Goal: Task Accomplishment & Management: Use online tool/utility

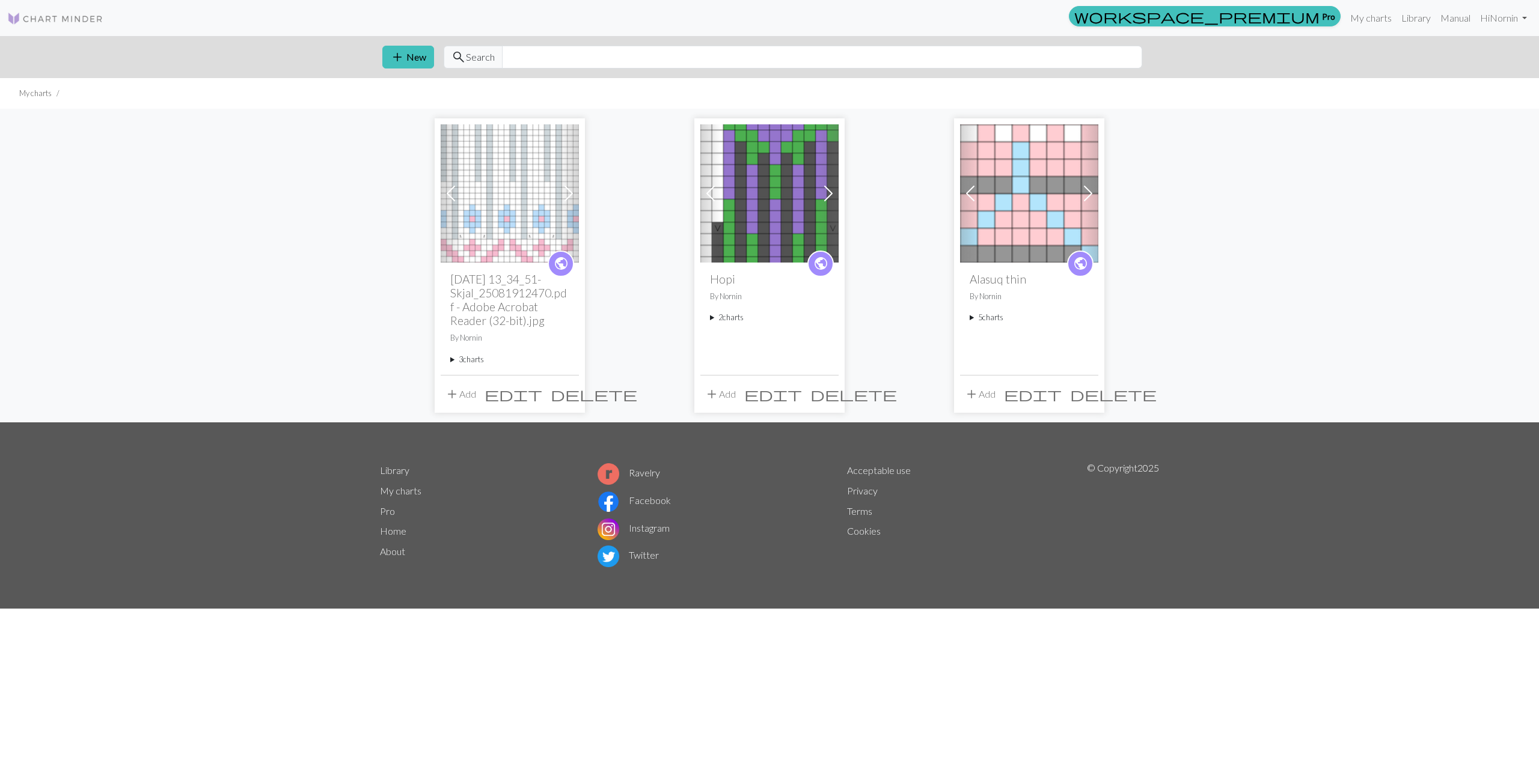
click at [757, 205] on img at bounding box center [769, 193] width 138 height 138
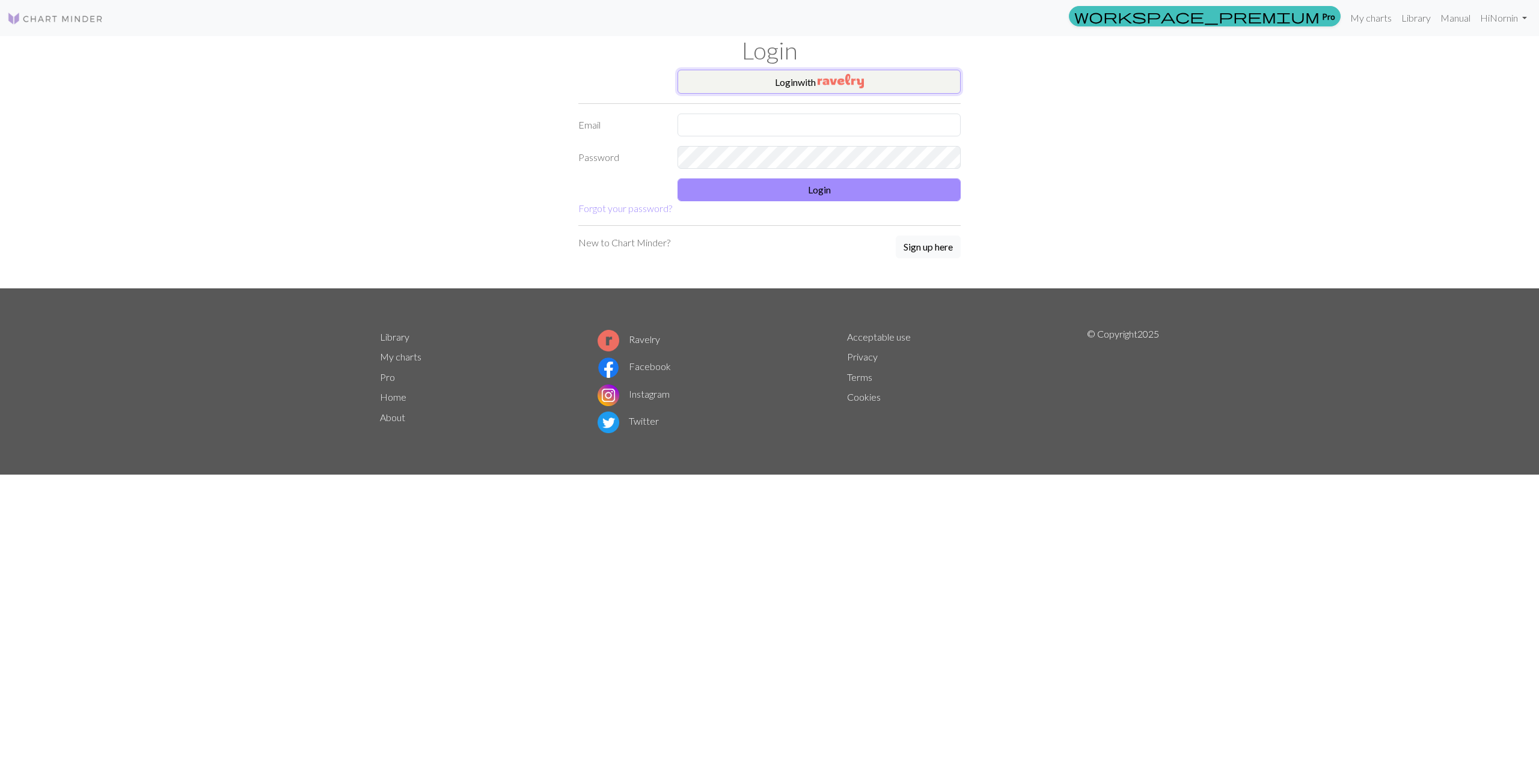
click at [824, 84] on img "button" at bounding box center [840, 81] width 46 height 15
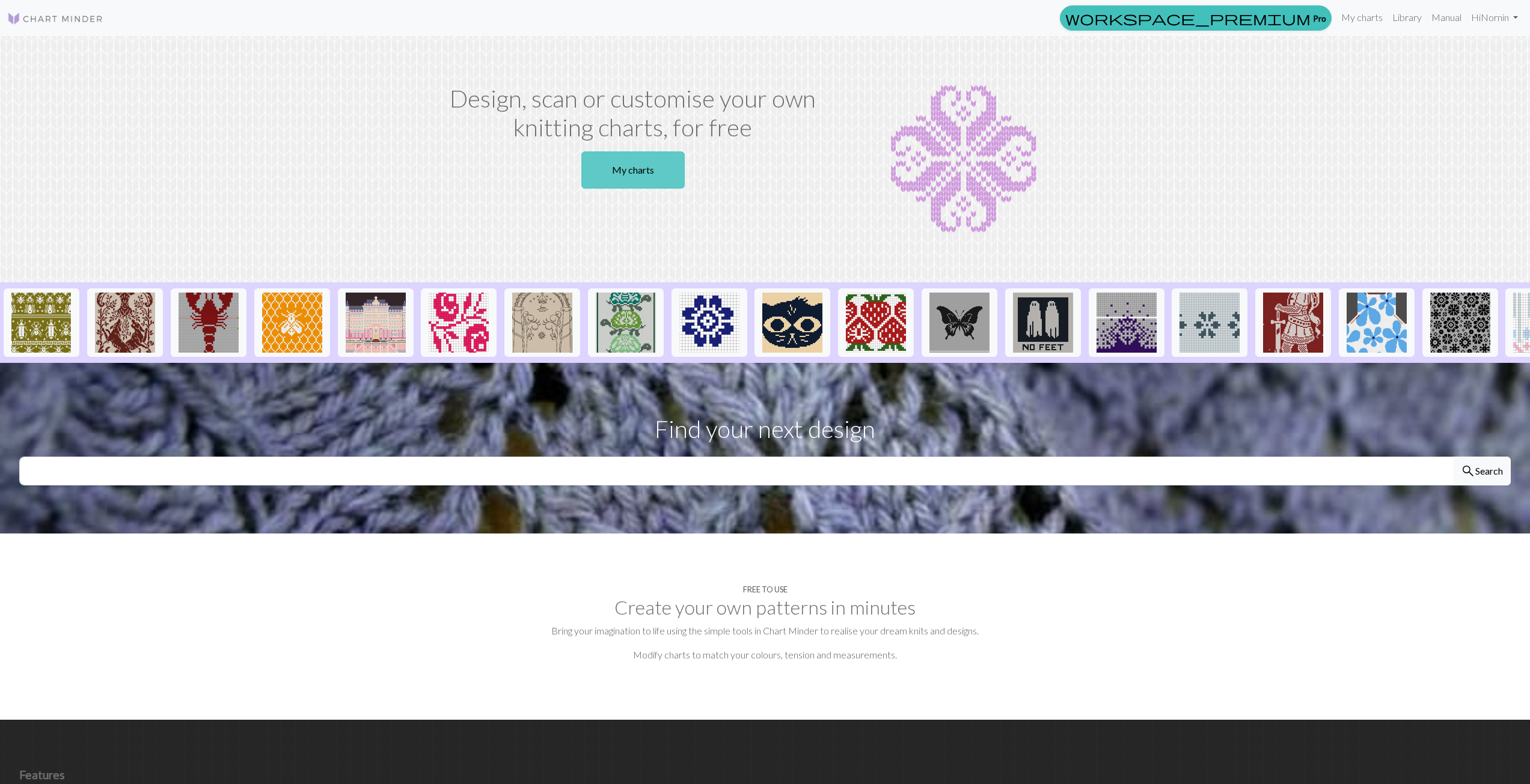
click at [641, 174] on link "My charts" at bounding box center [632, 170] width 103 height 37
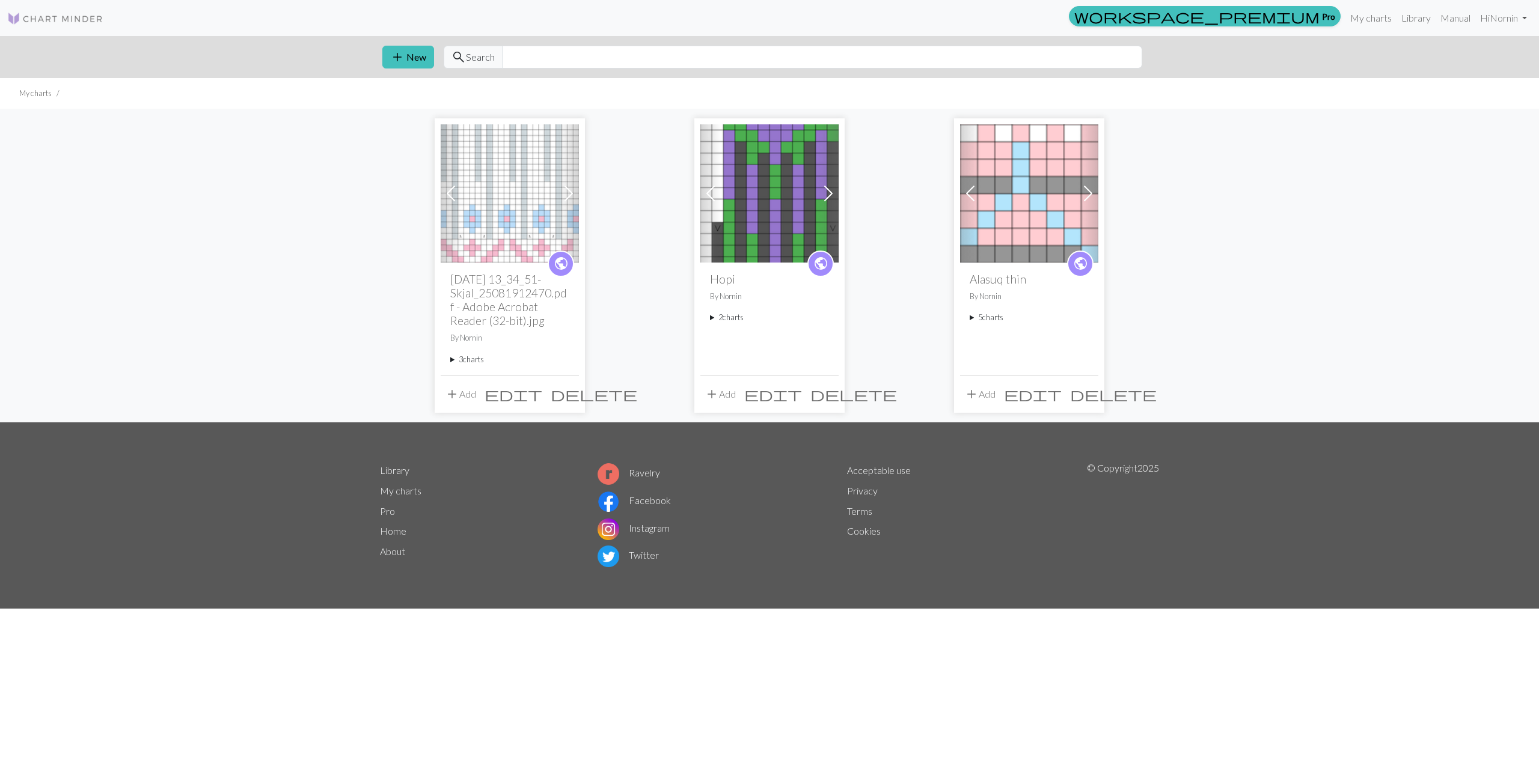
click at [767, 235] on img at bounding box center [769, 193] width 138 height 138
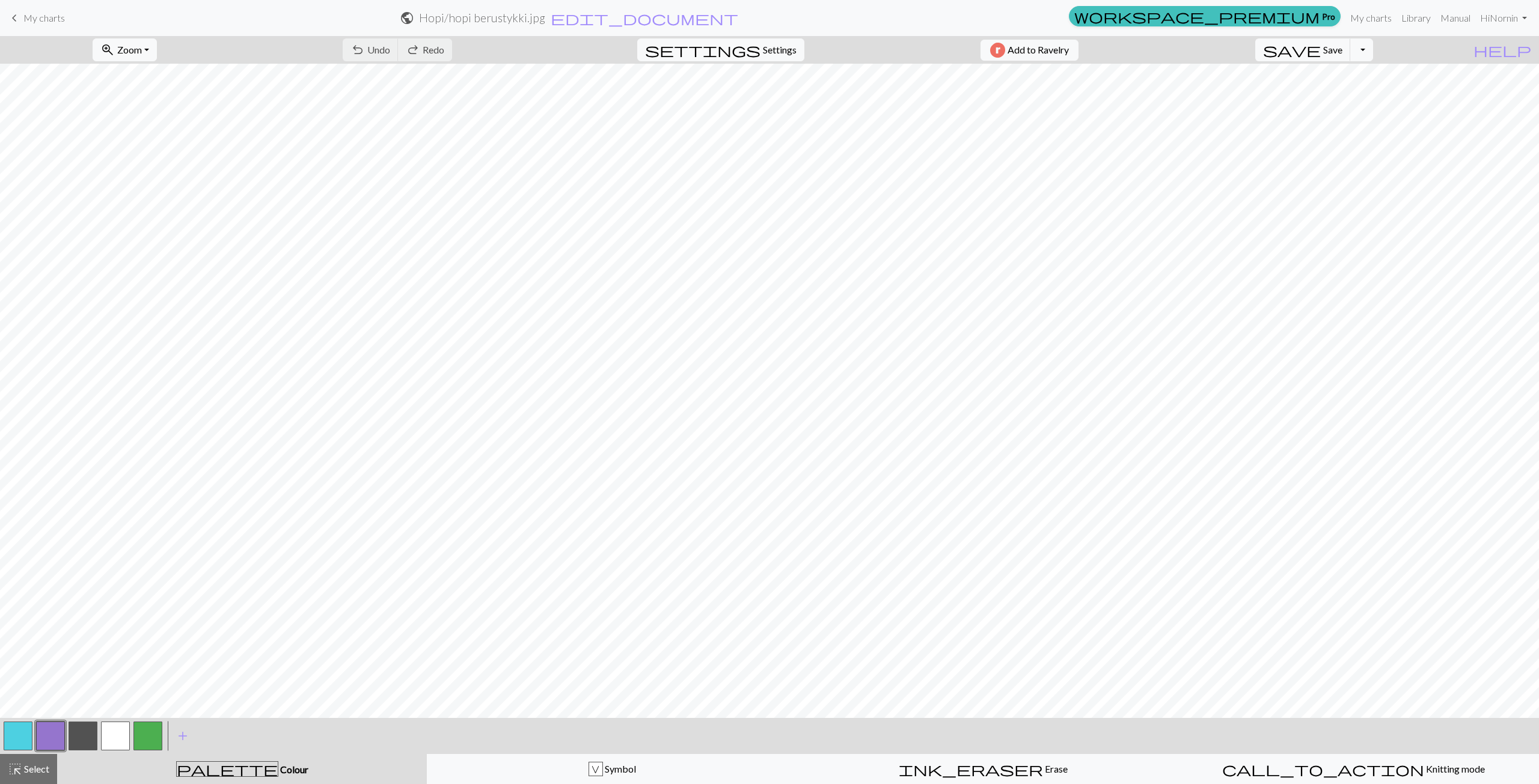
click at [86, 735] on button "button" at bounding box center [83, 736] width 29 height 29
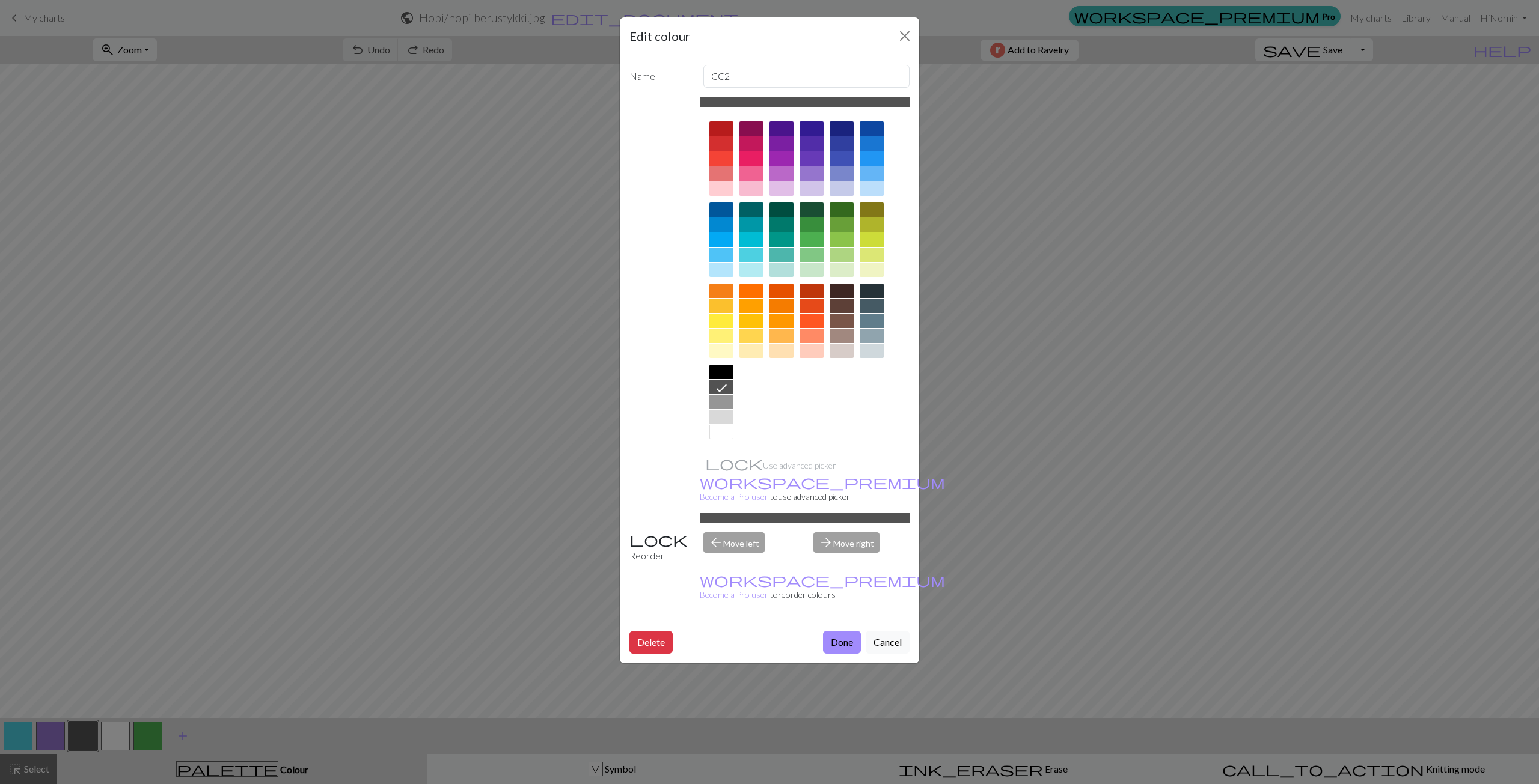
click at [836, 336] on div at bounding box center [841, 336] width 24 height 15
click at [846, 348] on div at bounding box center [841, 351] width 24 height 15
click at [835, 631] on button "Done" at bounding box center [842, 642] width 38 height 23
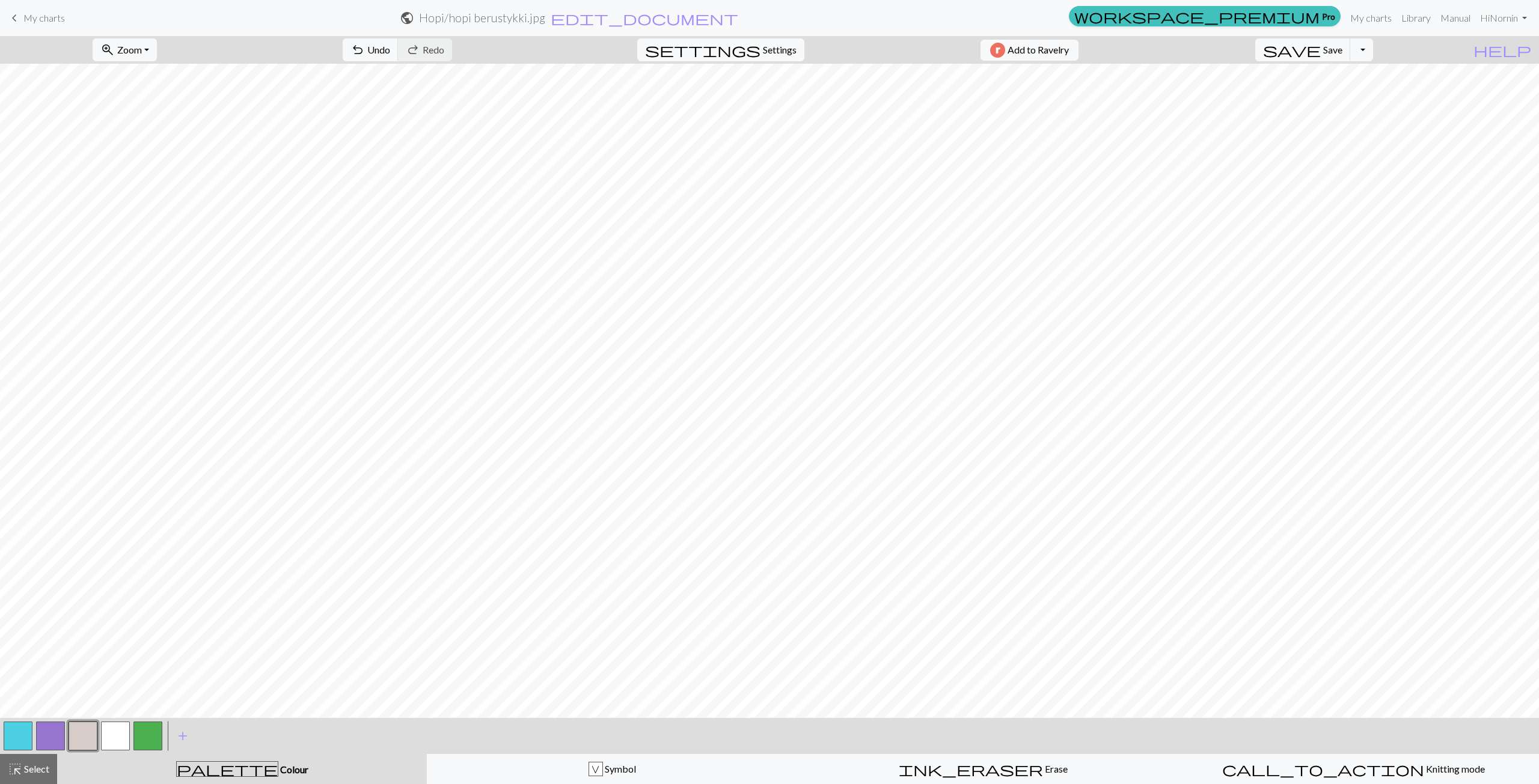
click at [23, 736] on button "button" at bounding box center [18, 736] width 29 height 29
click at [22, 737] on button "button" at bounding box center [18, 736] width 29 height 29
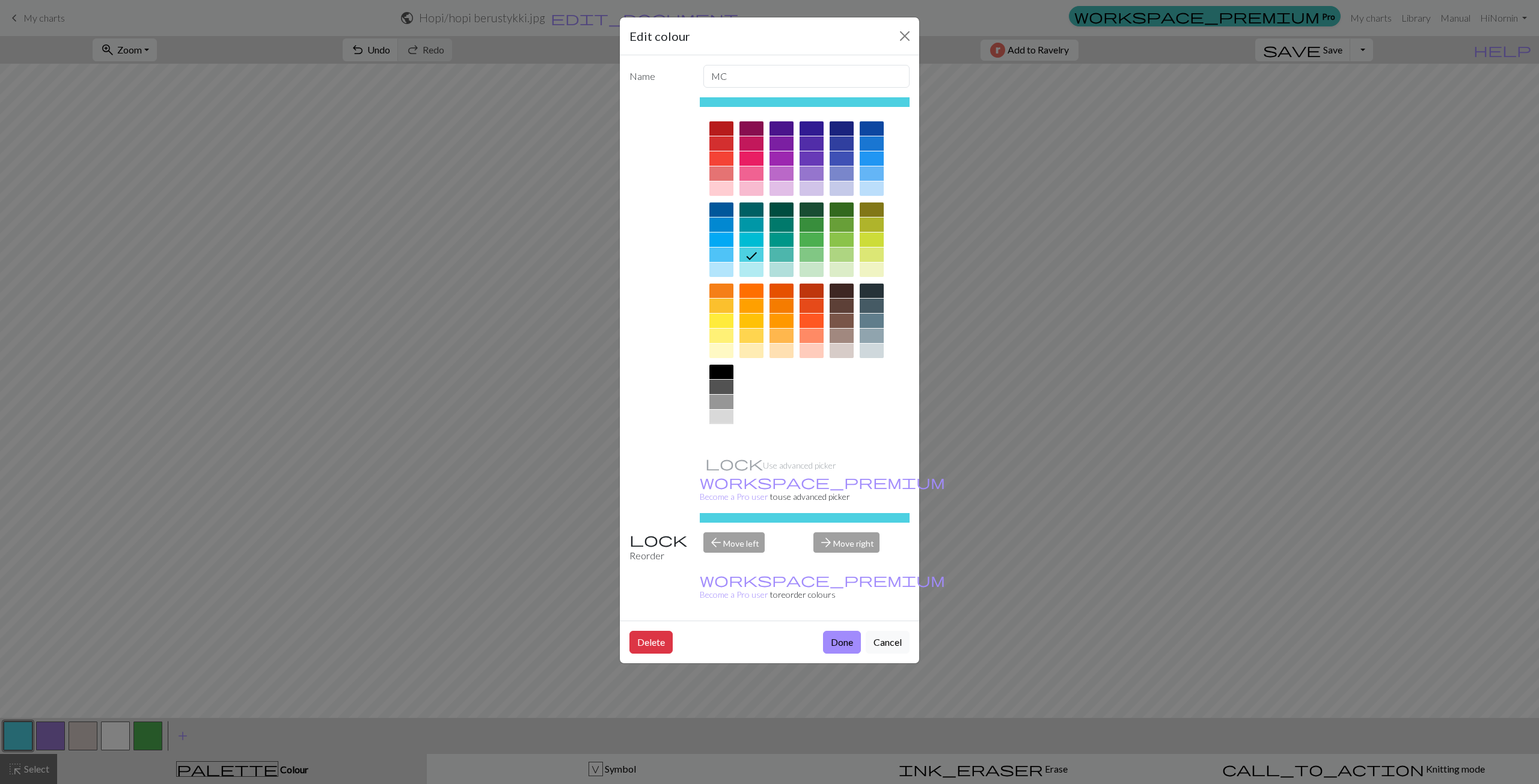
click at [722, 434] on div at bounding box center [722, 432] width 24 height 15
click at [848, 631] on button "Done" at bounding box center [842, 642] width 38 height 23
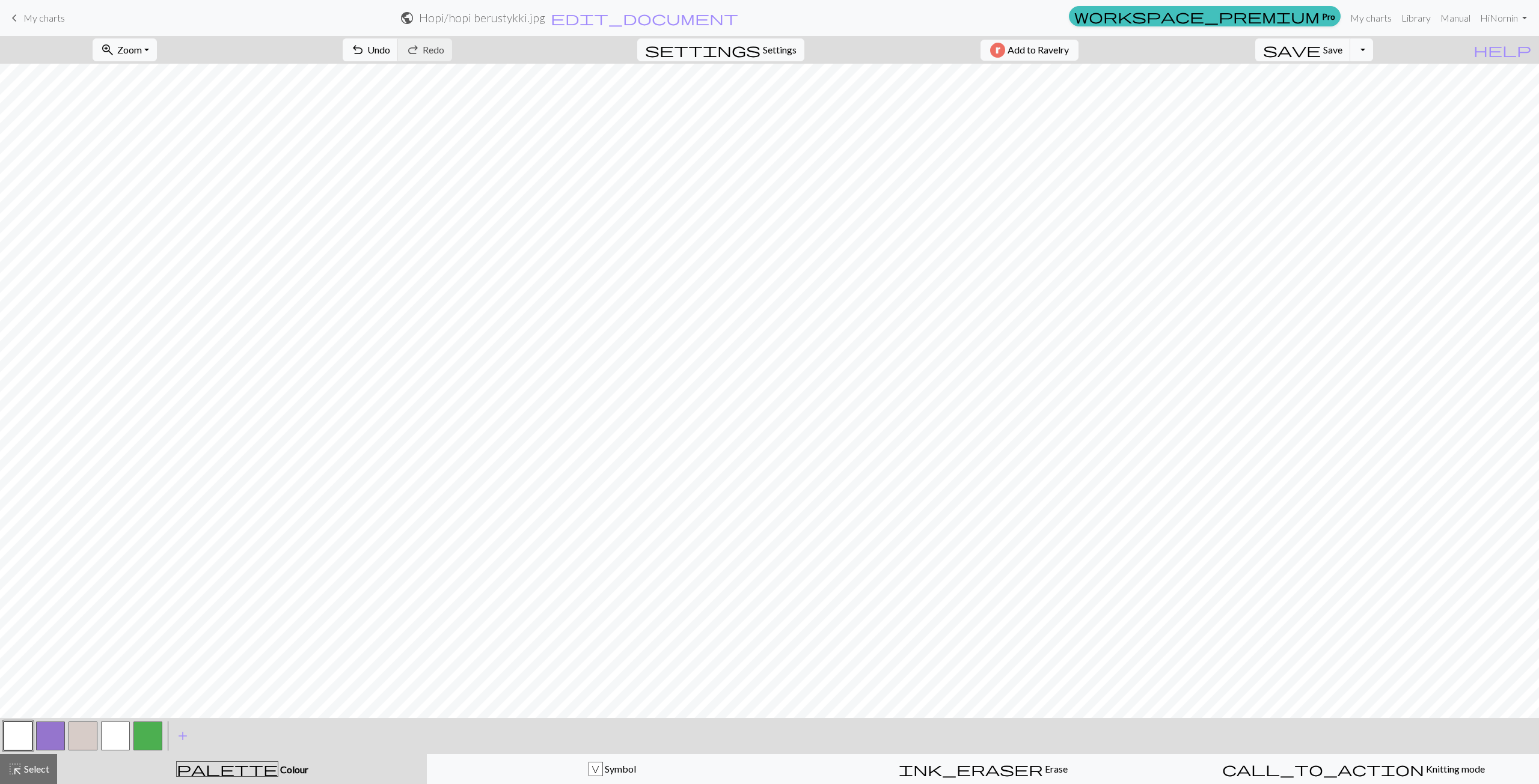
click at [110, 733] on button "button" at bounding box center [115, 736] width 29 height 29
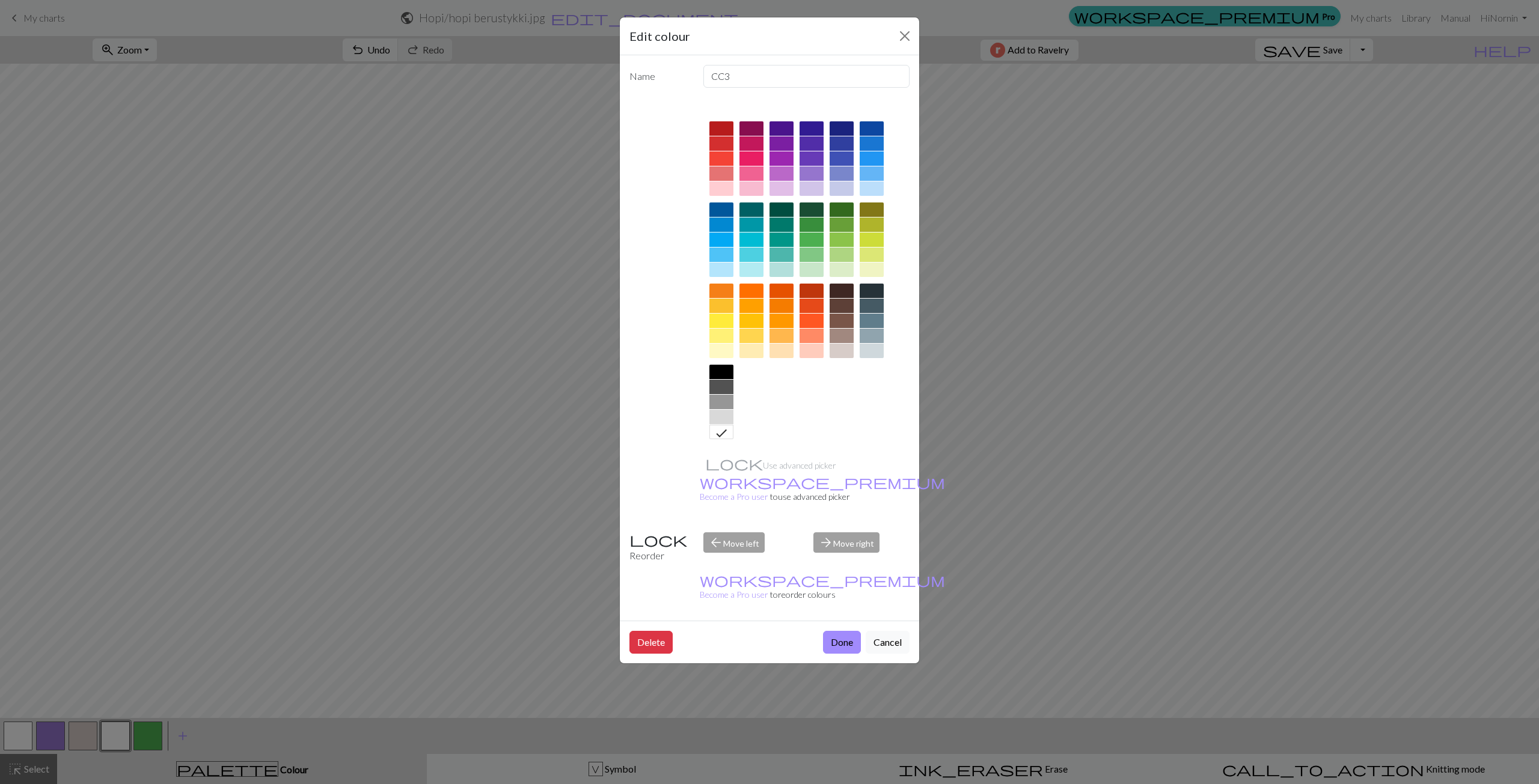
click at [724, 417] on div at bounding box center [722, 417] width 24 height 15
click at [845, 631] on button "Done" at bounding box center [842, 642] width 38 height 23
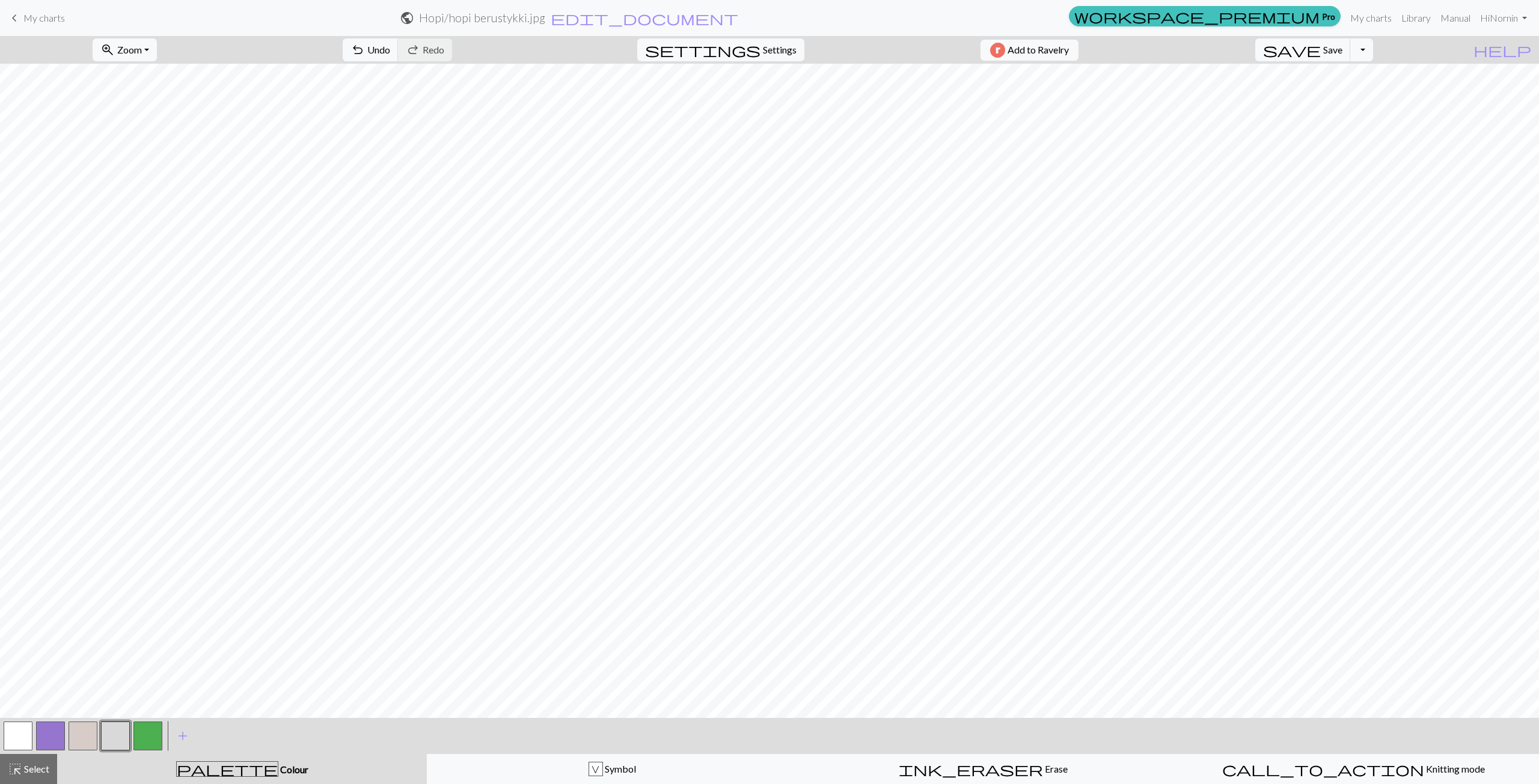
click at [149, 737] on button "button" at bounding box center [148, 736] width 29 height 29
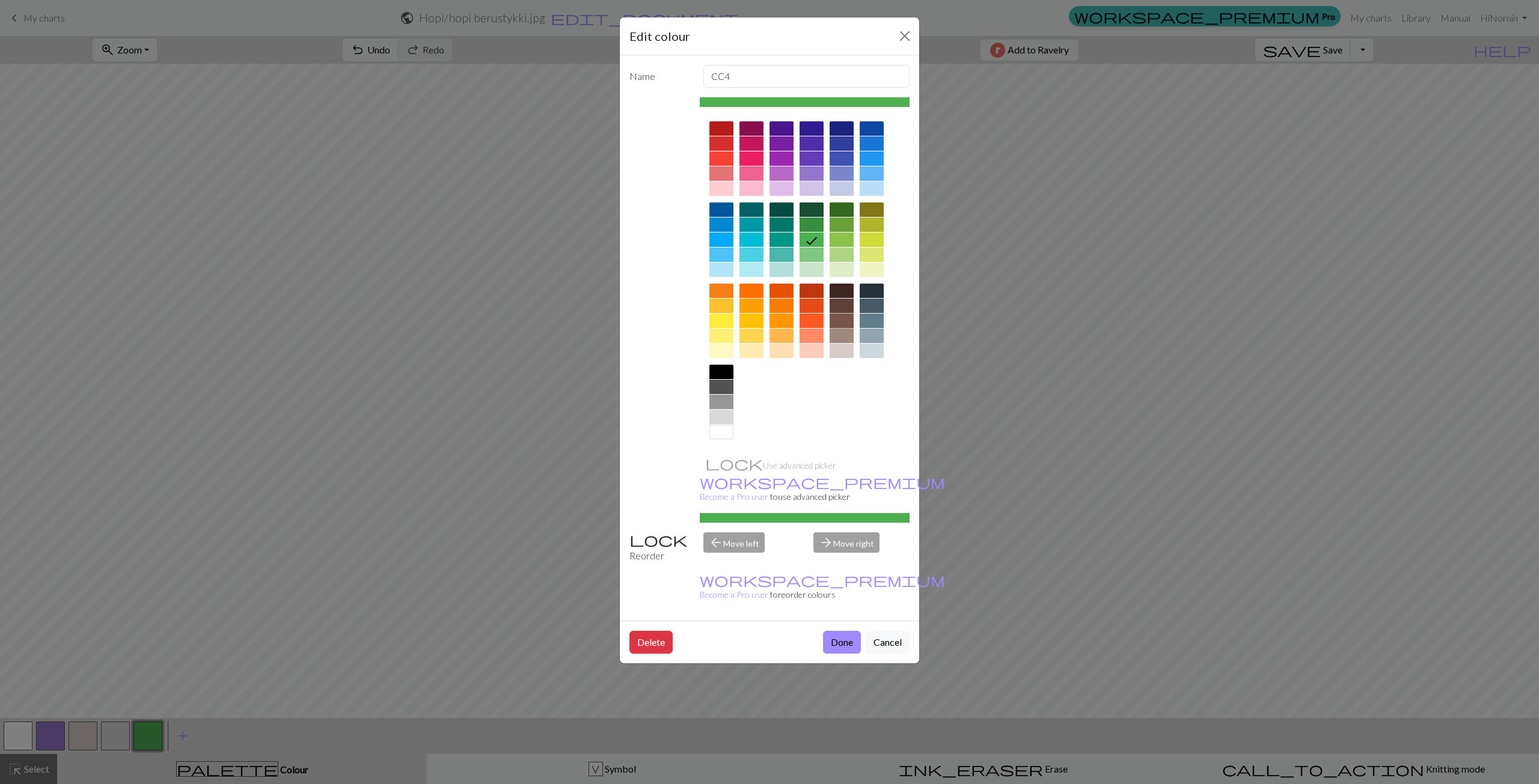
click at [841, 321] on div at bounding box center [841, 320] width 24 height 15
click at [835, 631] on button "Done" at bounding box center [842, 642] width 38 height 23
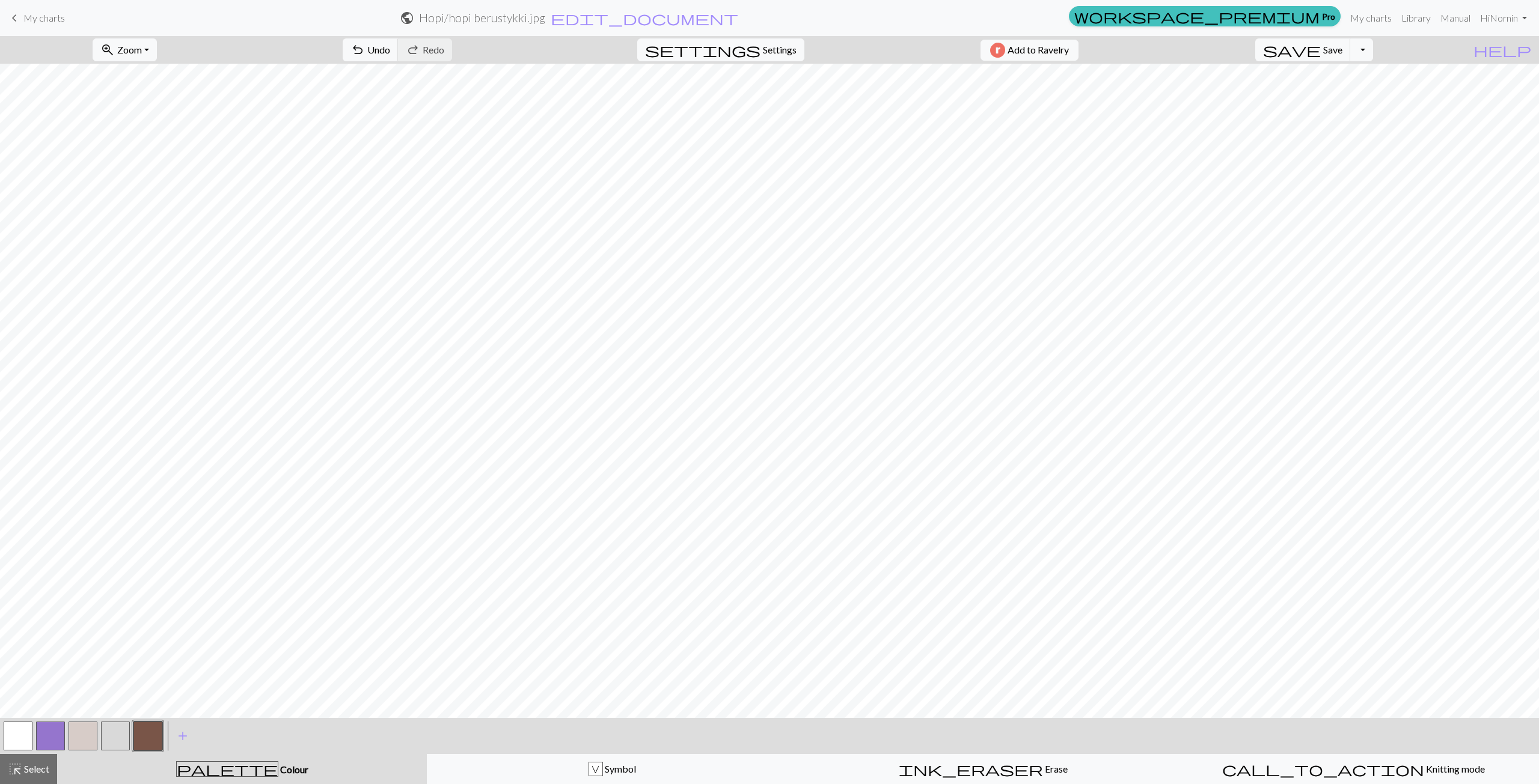
click at [48, 734] on button "button" at bounding box center [51, 736] width 29 height 29
click at [48, 732] on button "button" at bounding box center [51, 736] width 29 height 29
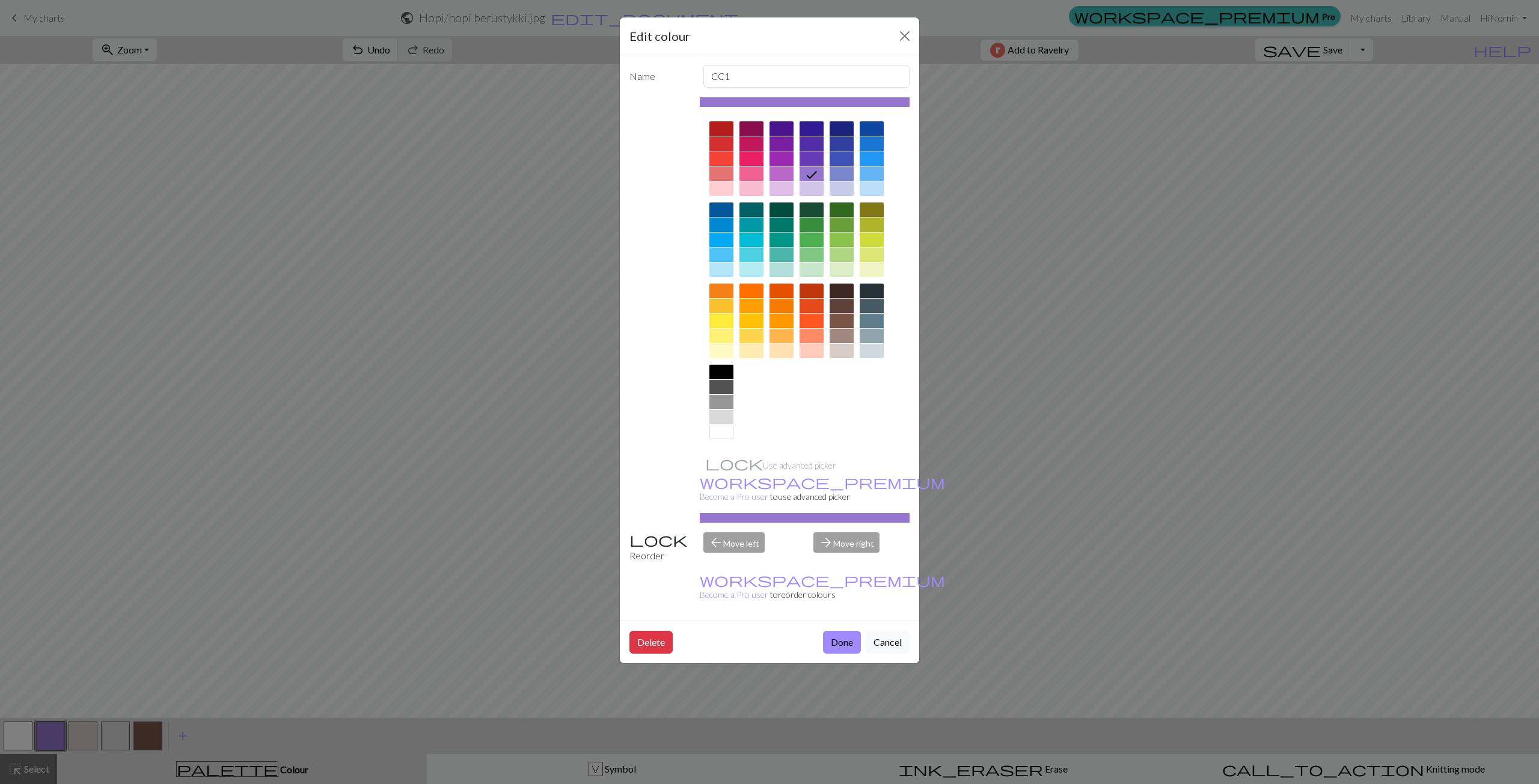
click at [725, 237] on div at bounding box center [722, 239] width 24 height 15
click at [870, 160] on div at bounding box center [872, 158] width 24 height 15
click at [873, 146] on div at bounding box center [872, 143] width 24 height 15
click at [847, 631] on button "Done" at bounding box center [842, 642] width 38 height 23
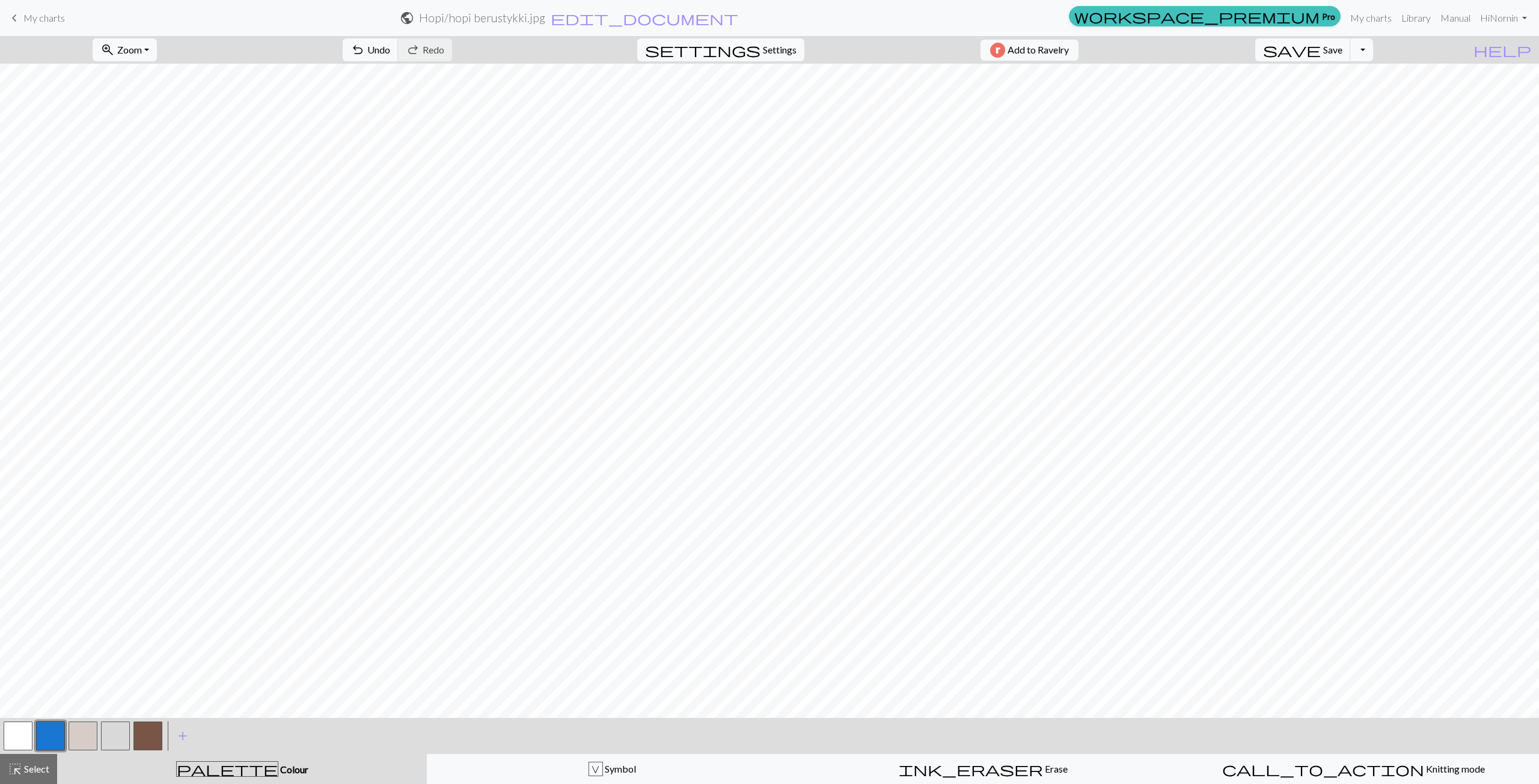
click at [117, 733] on button "button" at bounding box center [115, 736] width 29 height 29
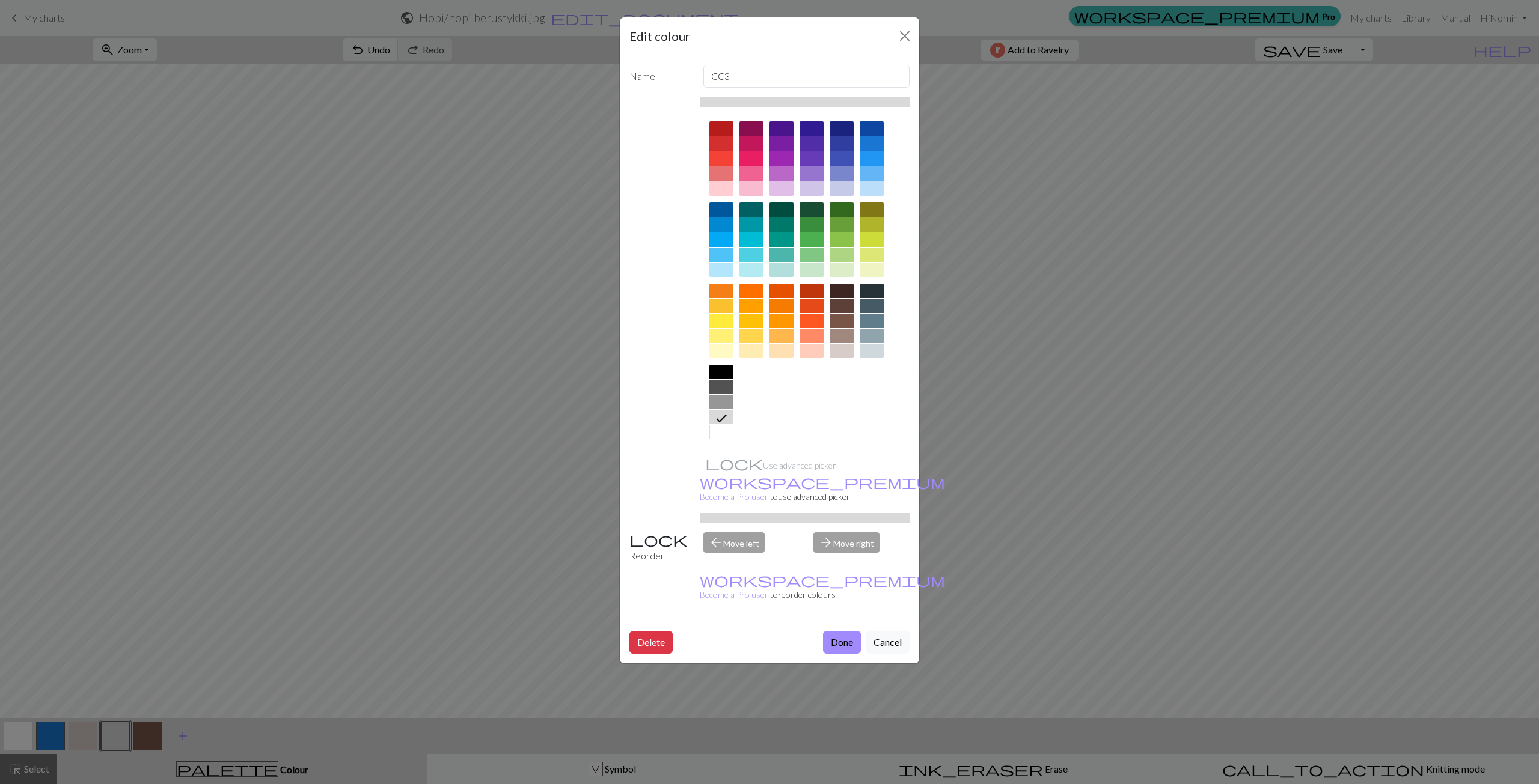
click at [835, 533] on div "arrow_forward Move right" at bounding box center [861, 548] width 111 height 30
click at [734, 533] on div "arrow_back Move left" at bounding box center [751, 548] width 111 height 30
click at [855, 391] on div at bounding box center [805, 280] width 210 height 338
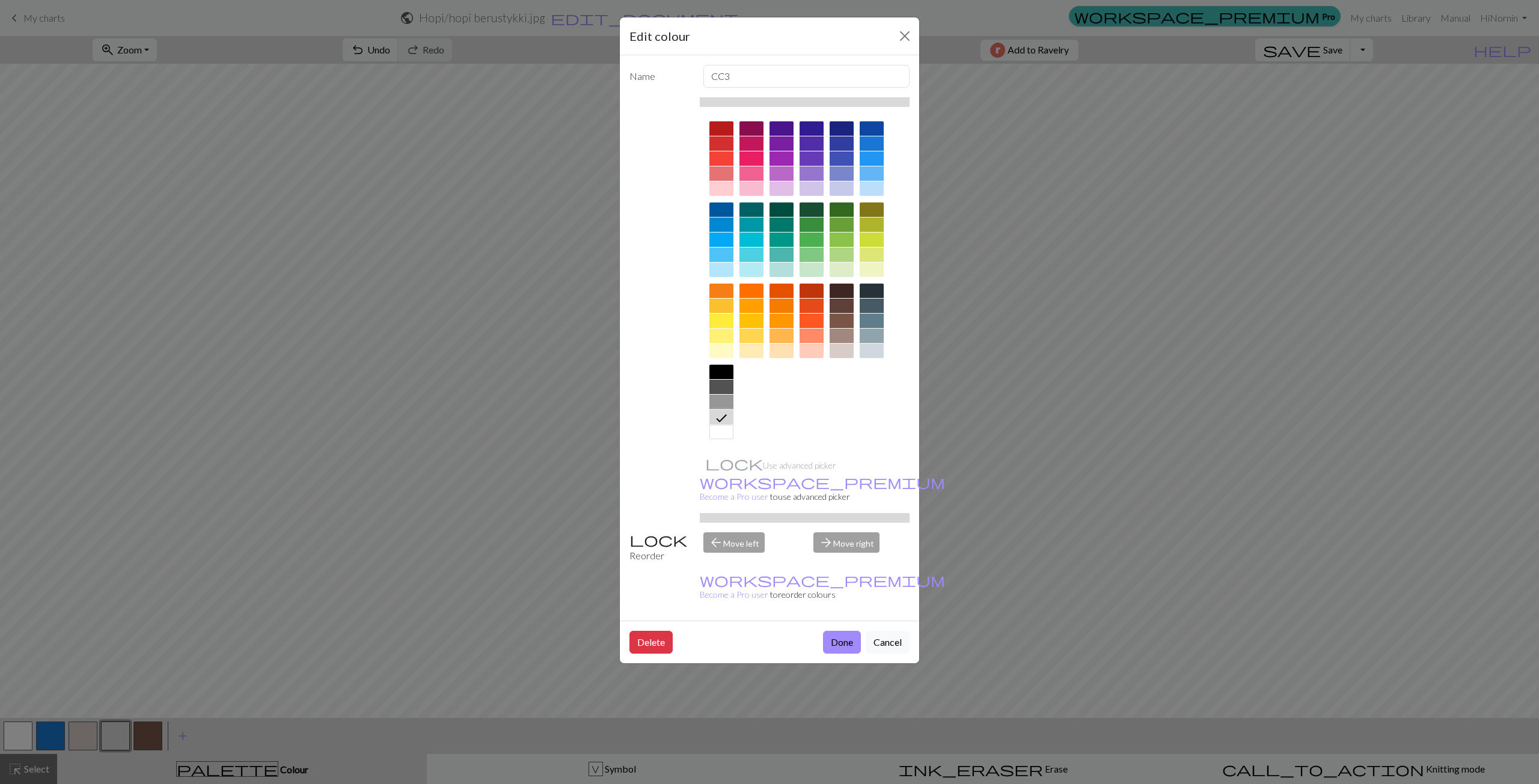
click at [718, 416] on icon at bounding box center [721, 418] width 15 height 15
click at [835, 353] on div at bounding box center [841, 351] width 24 height 15
click at [851, 631] on button "Done" at bounding box center [842, 642] width 38 height 23
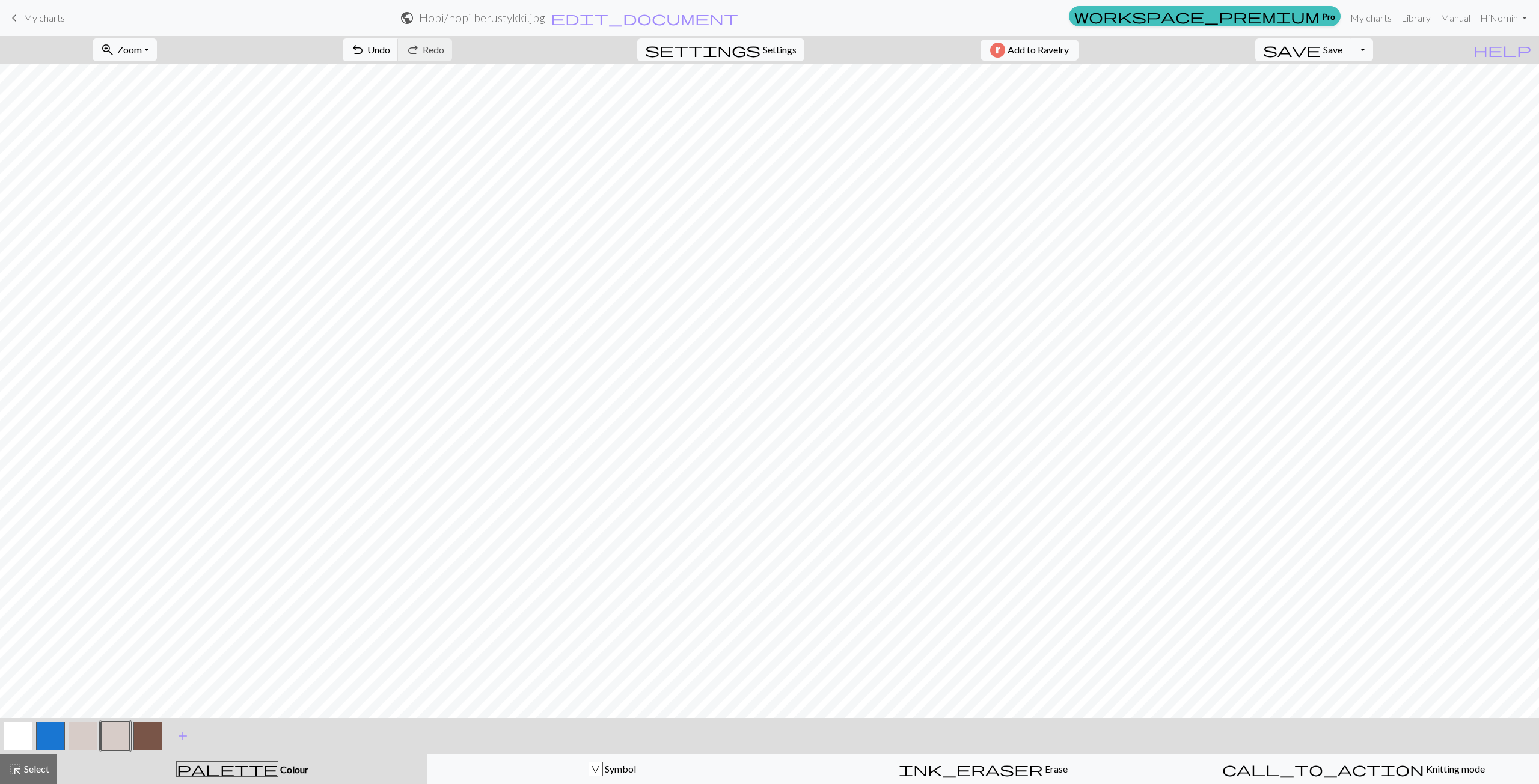
click at [87, 738] on button "button" at bounding box center [83, 736] width 29 height 29
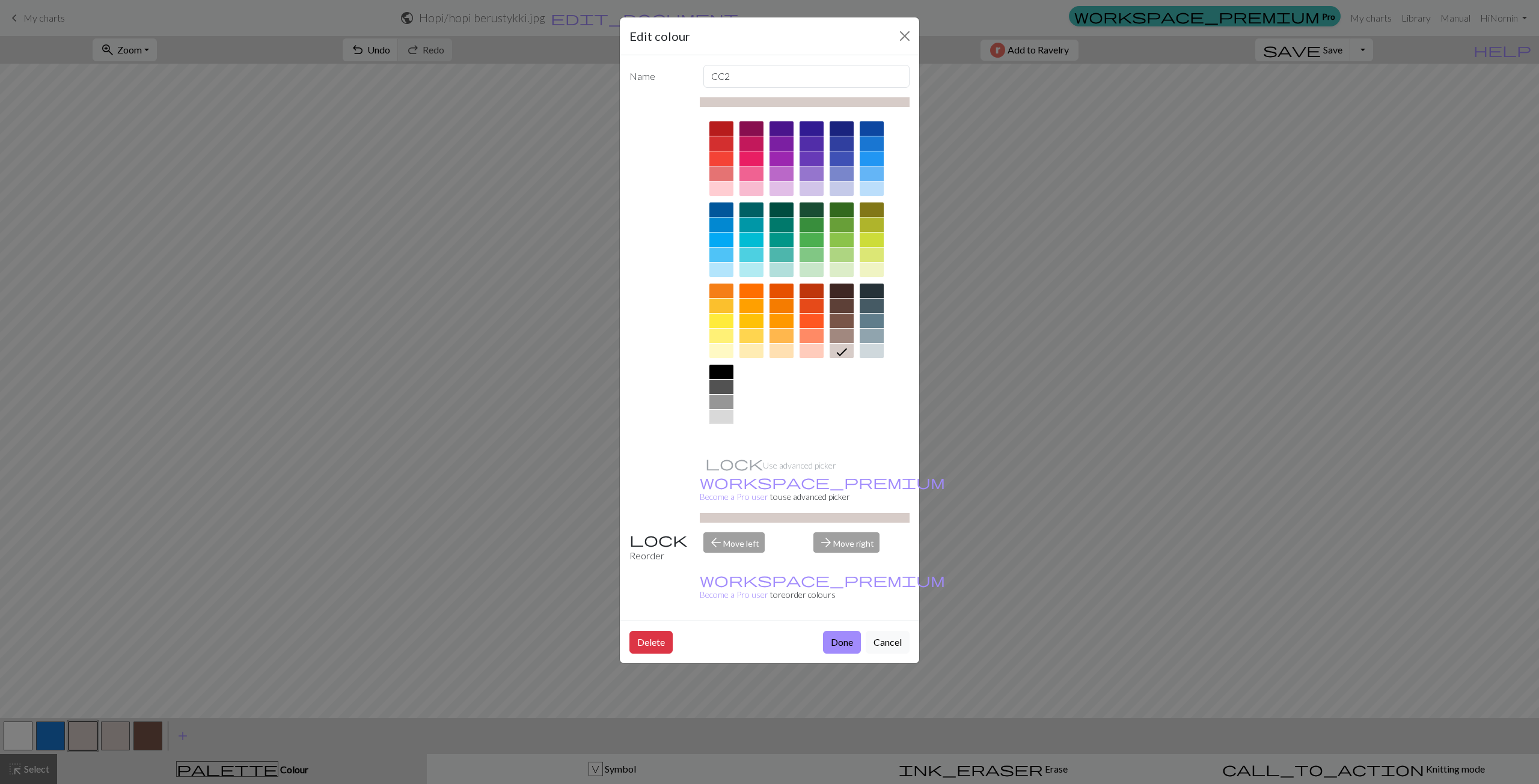
click at [716, 429] on div at bounding box center [722, 432] width 24 height 15
click at [851, 631] on button "Done" at bounding box center [842, 642] width 38 height 23
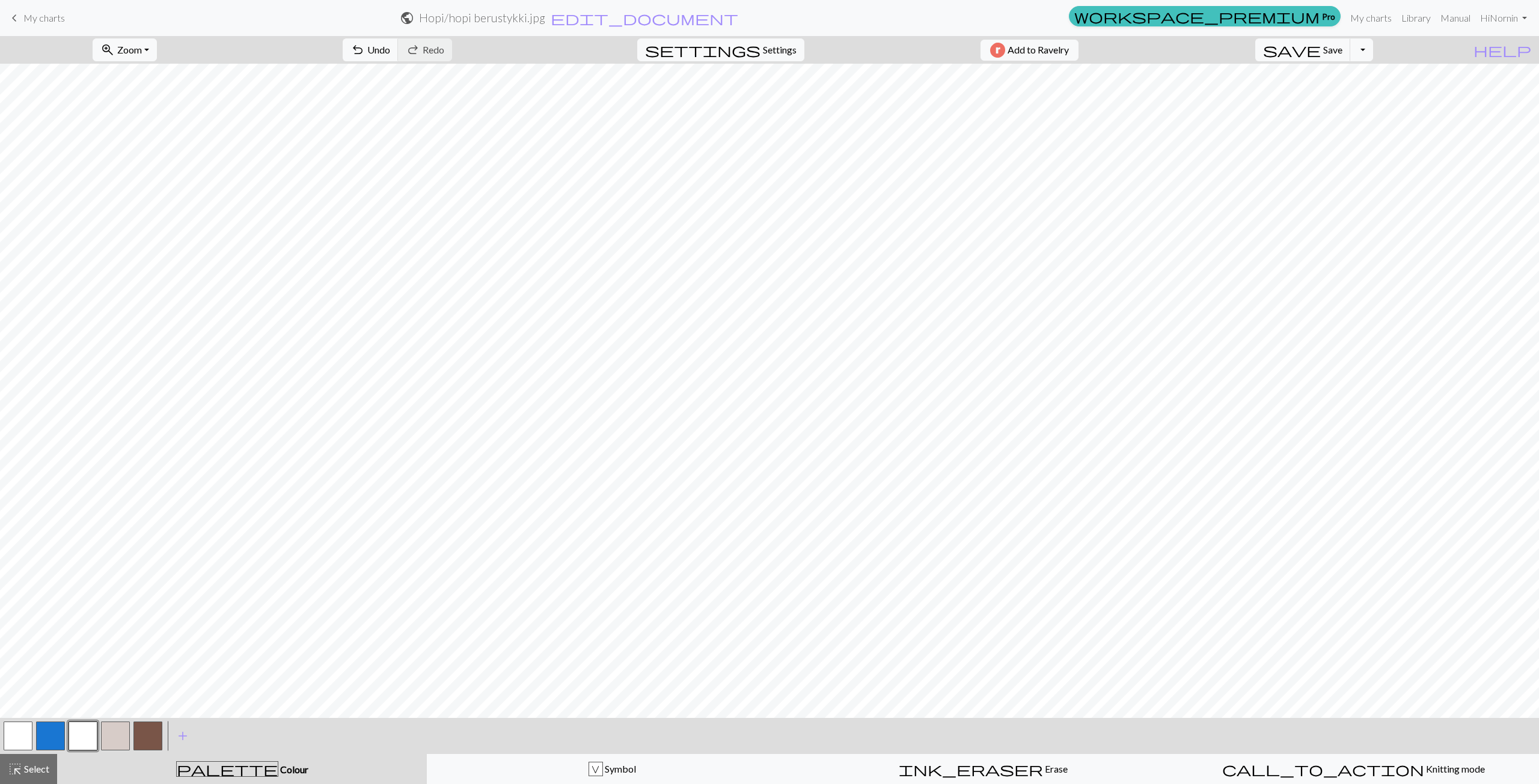
click at [84, 733] on button "button" at bounding box center [83, 736] width 29 height 29
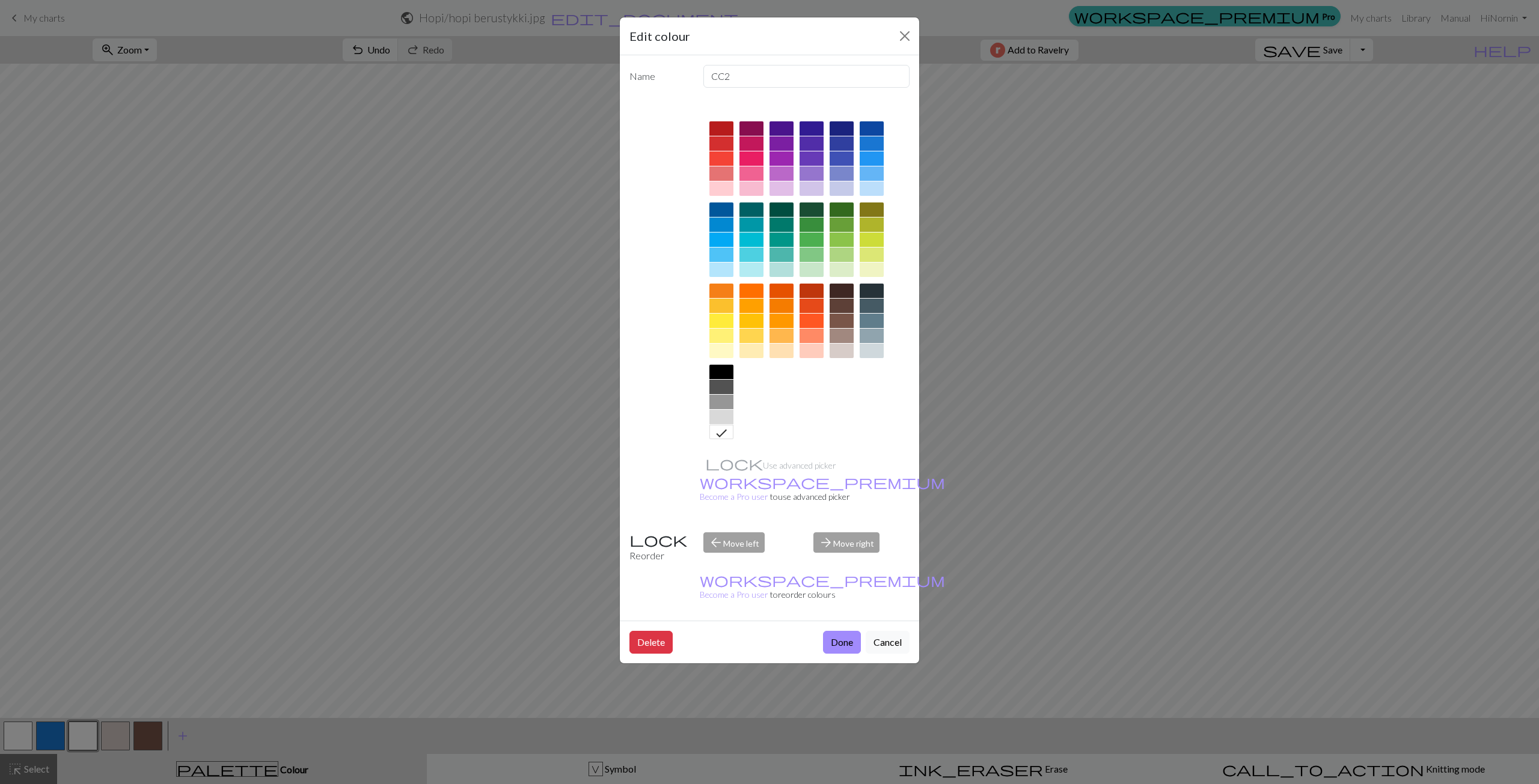
click at [836, 337] on div at bounding box center [841, 336] width 24 height 15
click at [840, 631] on button "Done" at bounding box center [842, 642] width 38 height 23
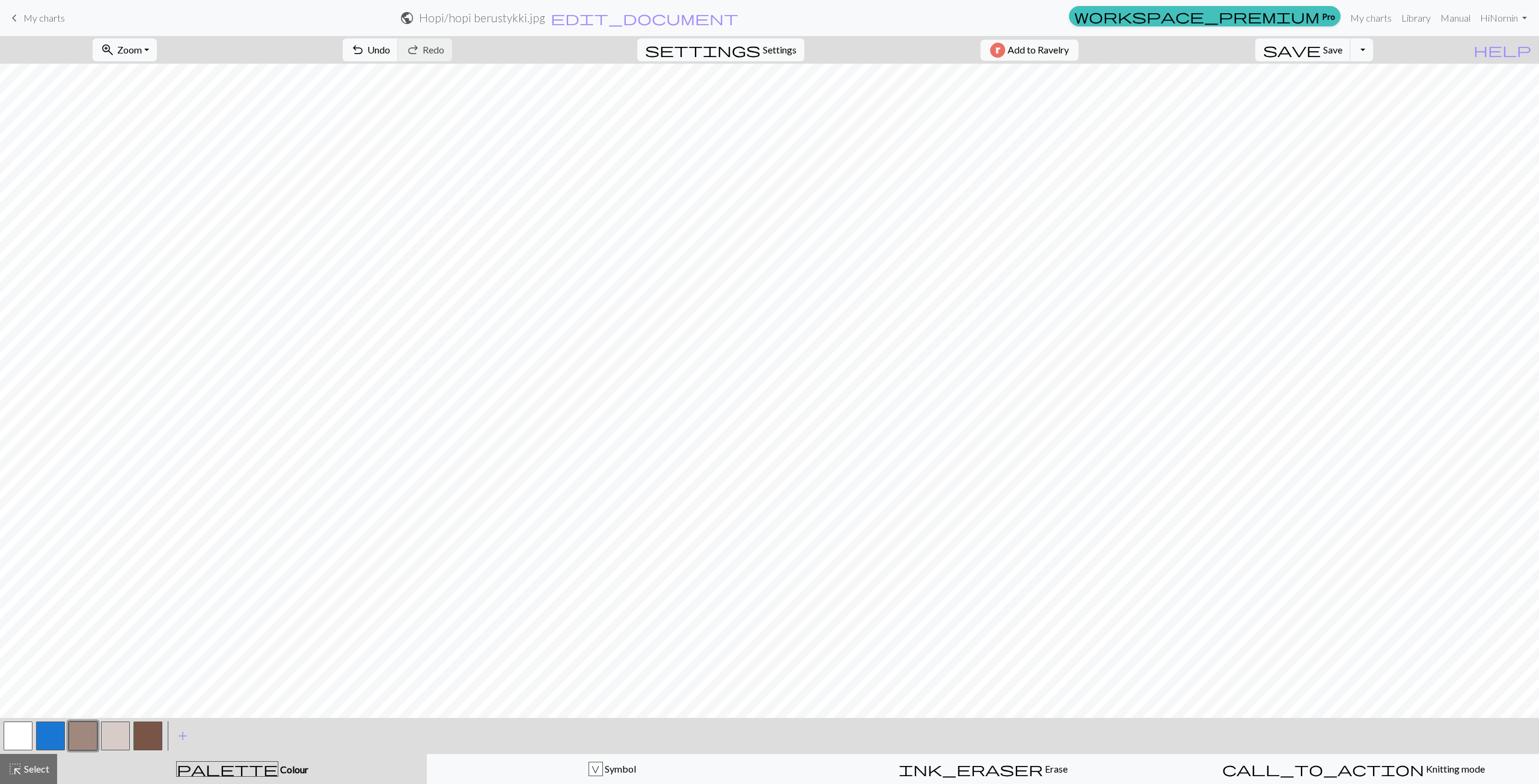
click at [112, 739] on button "button" at bounding box center [115, 736] width 29 height 29
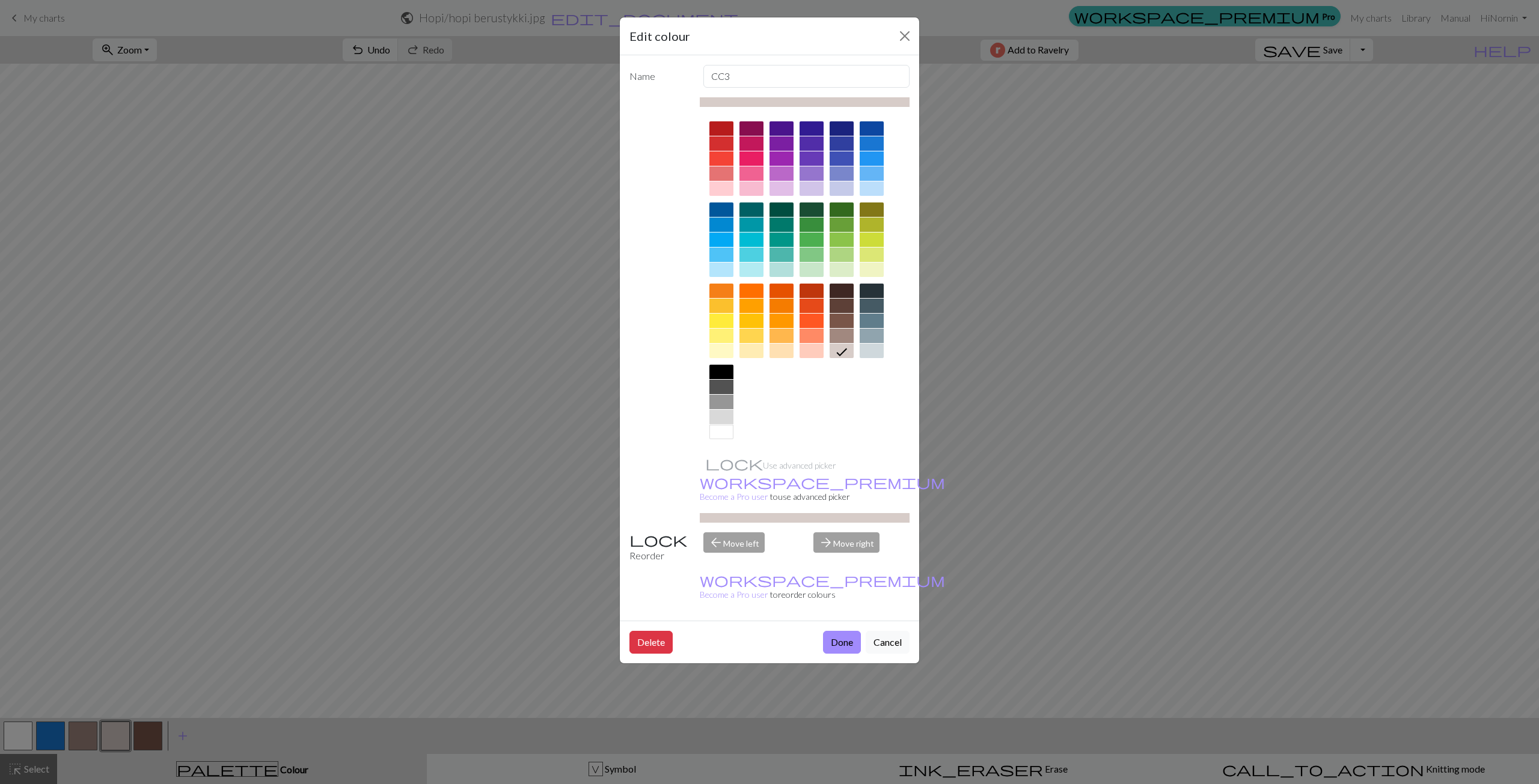
click at [874, 348] on div at bounding box center [872, 351] width 24 height 15
click at [838, 631] on button "Done" at bounding box center [842, 642] width 38 height 23
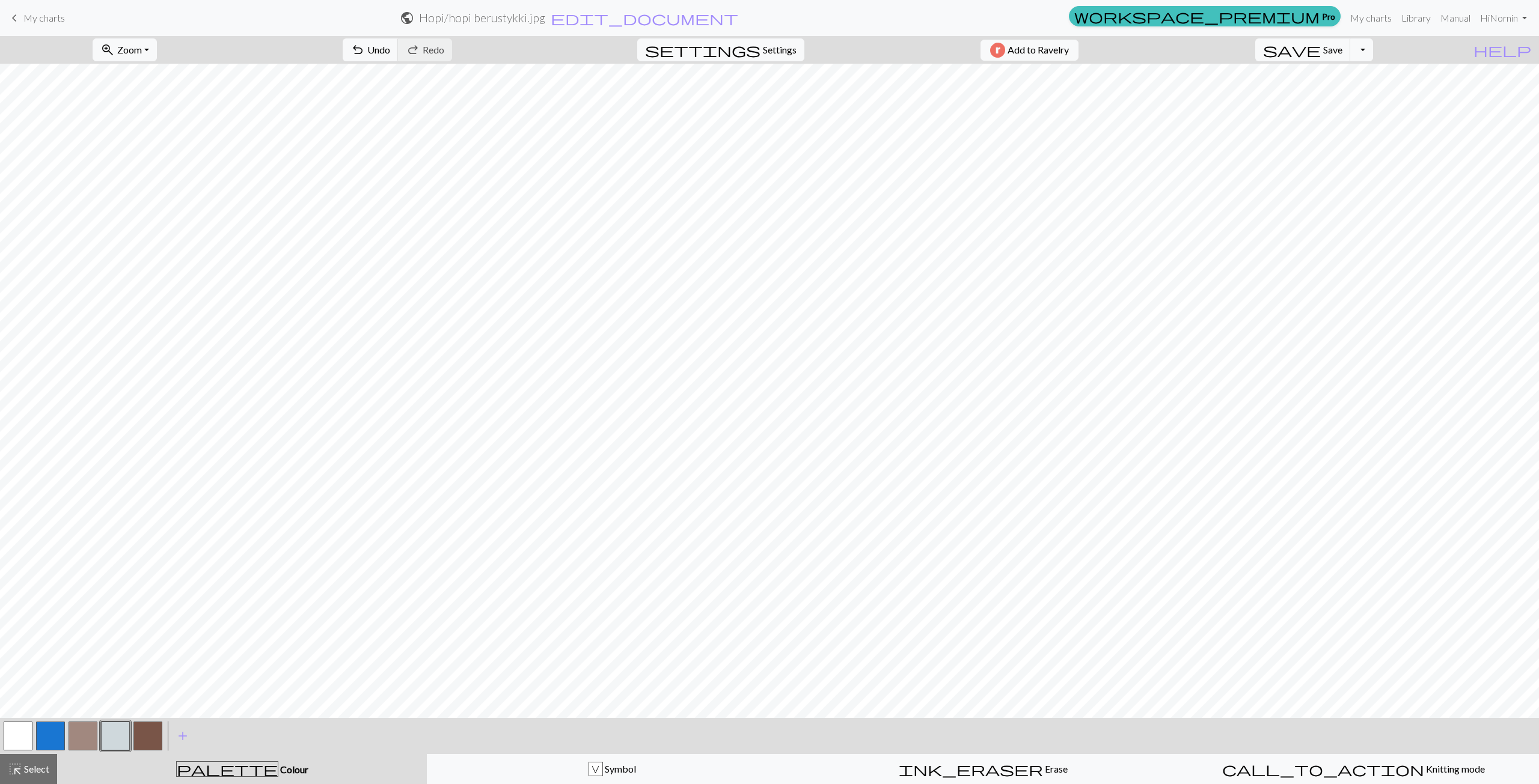
click at [151, 735] on button "button" at bounding box center [148, 736] width 29 height 29
click at [143, 738] on button "button" at bounding box center [148, 736] width 29 height 29
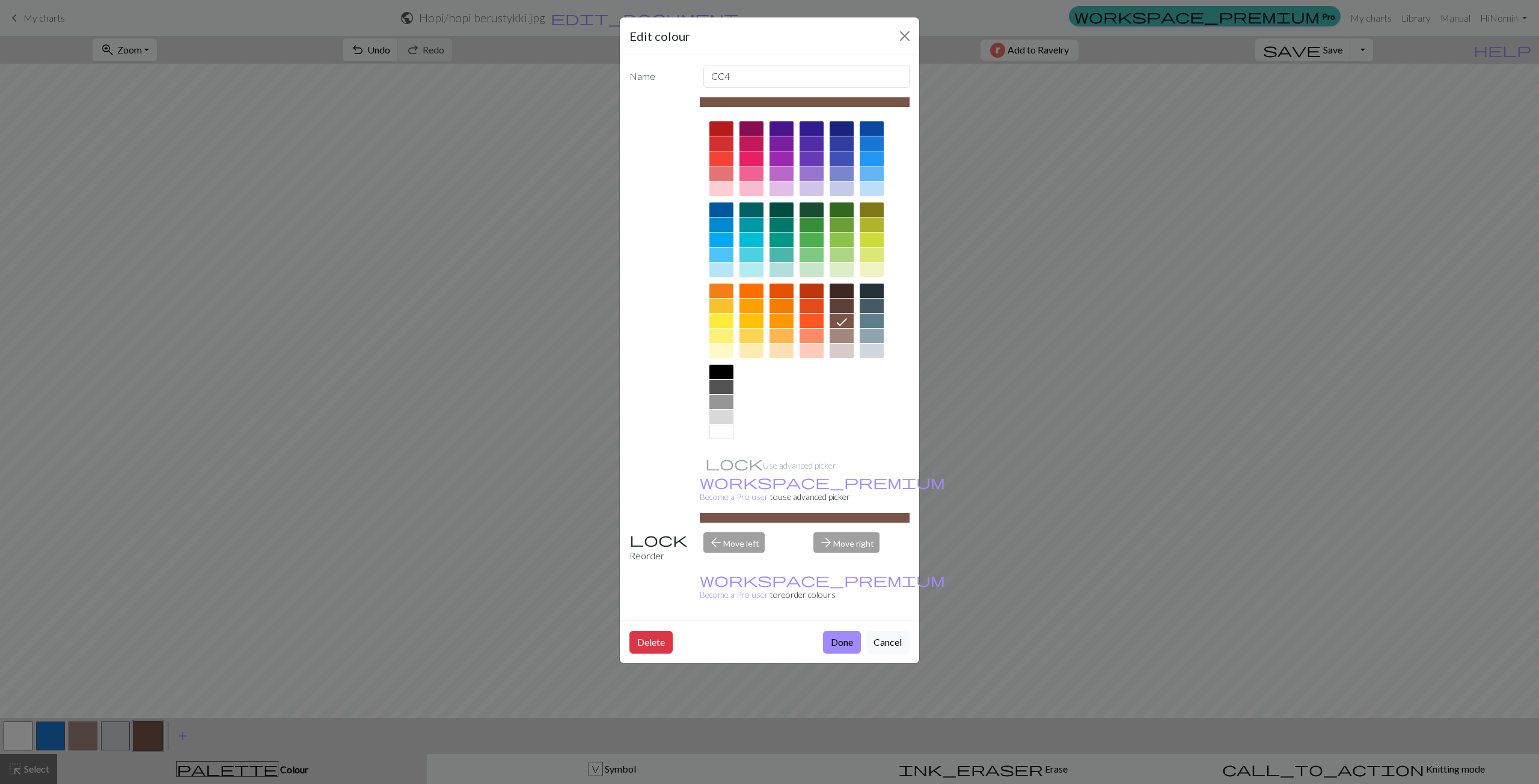
click at [838, 308] on div at bounding box center [841, 306] width 24 height 15
click at [851, 631] on button "Done" at bounding box center [842, 642] width 38 height 23
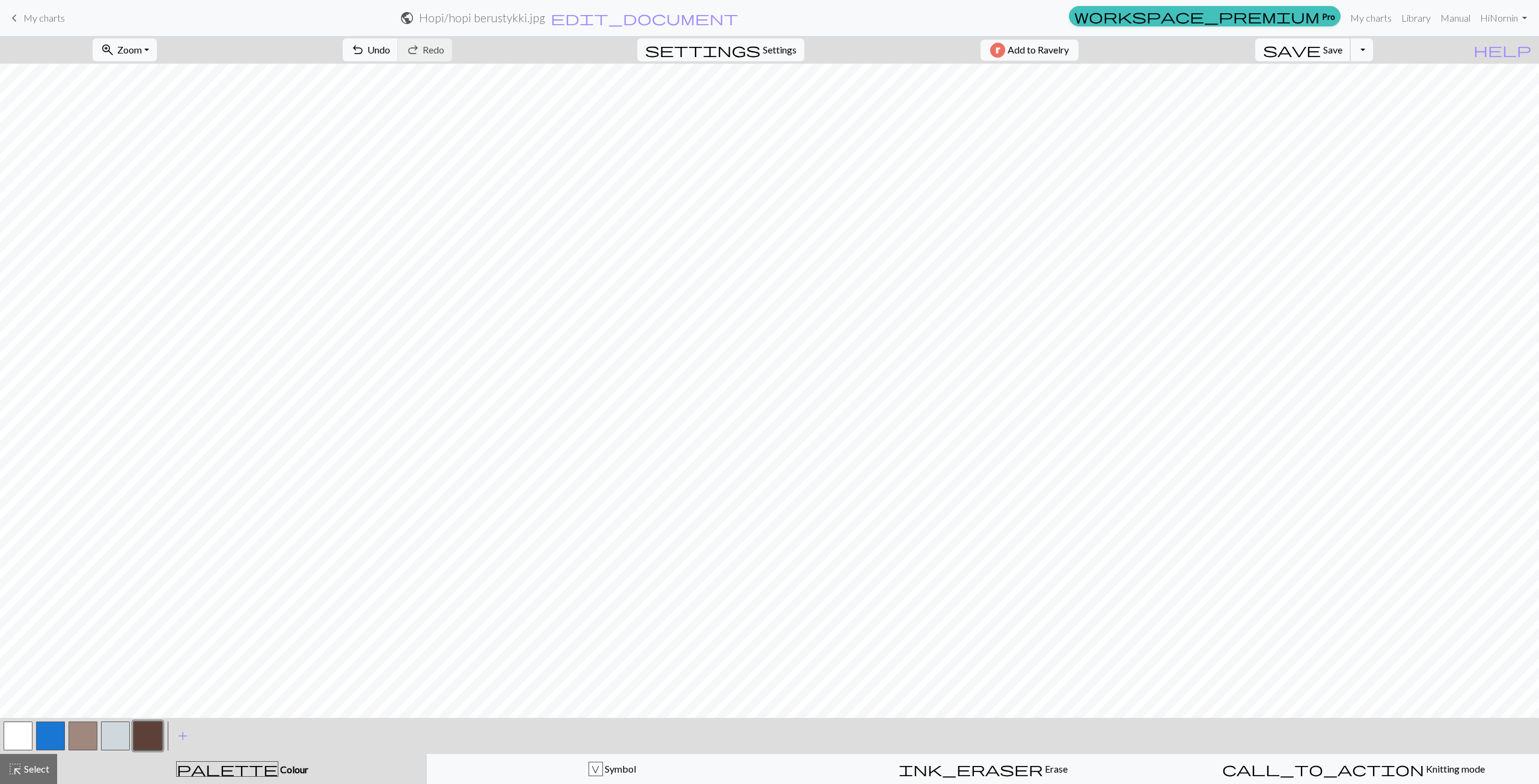
click at [1343, 54] on span "Save" at bounding box center [1332, 49] width 19 height 11
click at [1373, 51] on button "Toggle Dropdown" at bounding box center [1362, 50] width 23 height 23
click at [1358, 101] on button "save_alt Download" at bounding box center [1273, 96] width 198 height 19
click at [731, 39] on button "Download" at bounding box center [740, 39] width 58 height 23
click at [24, 18] on span "My charts" at bounding box center [44, 18] width 41 height 11
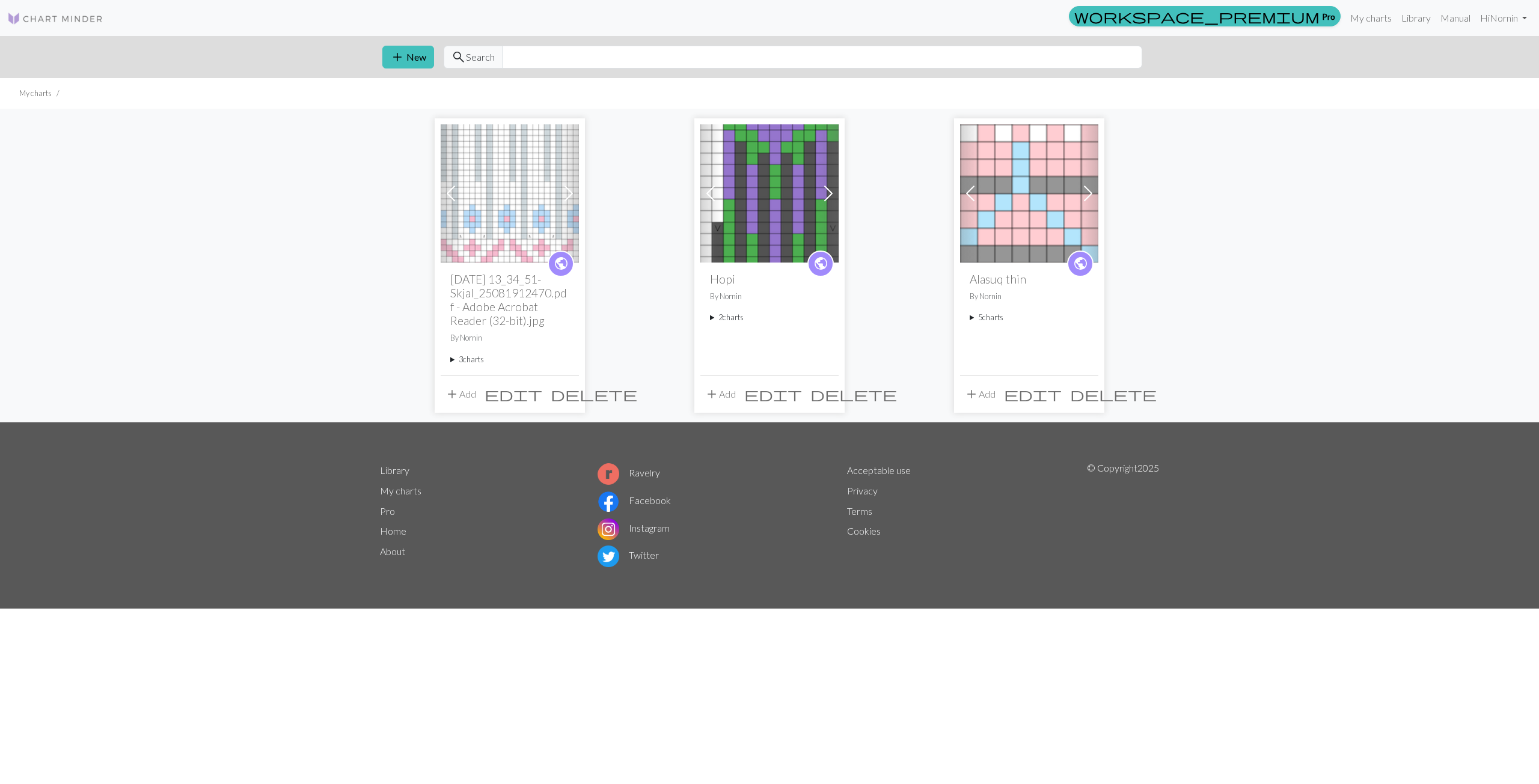
click at [731, 322] on summary "2 charts" at bounding box center [770, 317] width 119 height 11
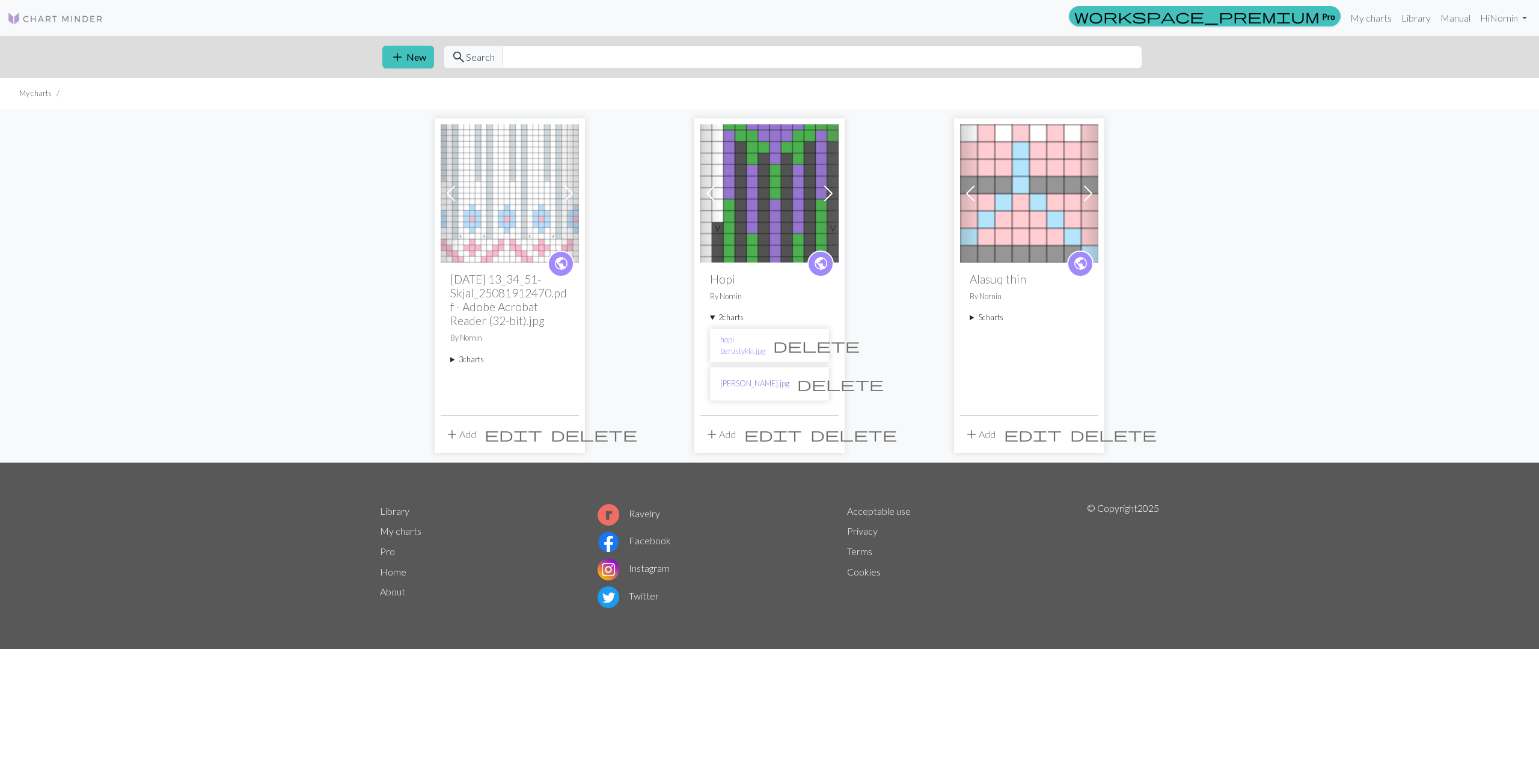
click at [737, 386] on link "[PERSON_NAME].jpg" at bounding box center [755, 384] width 69 height 11
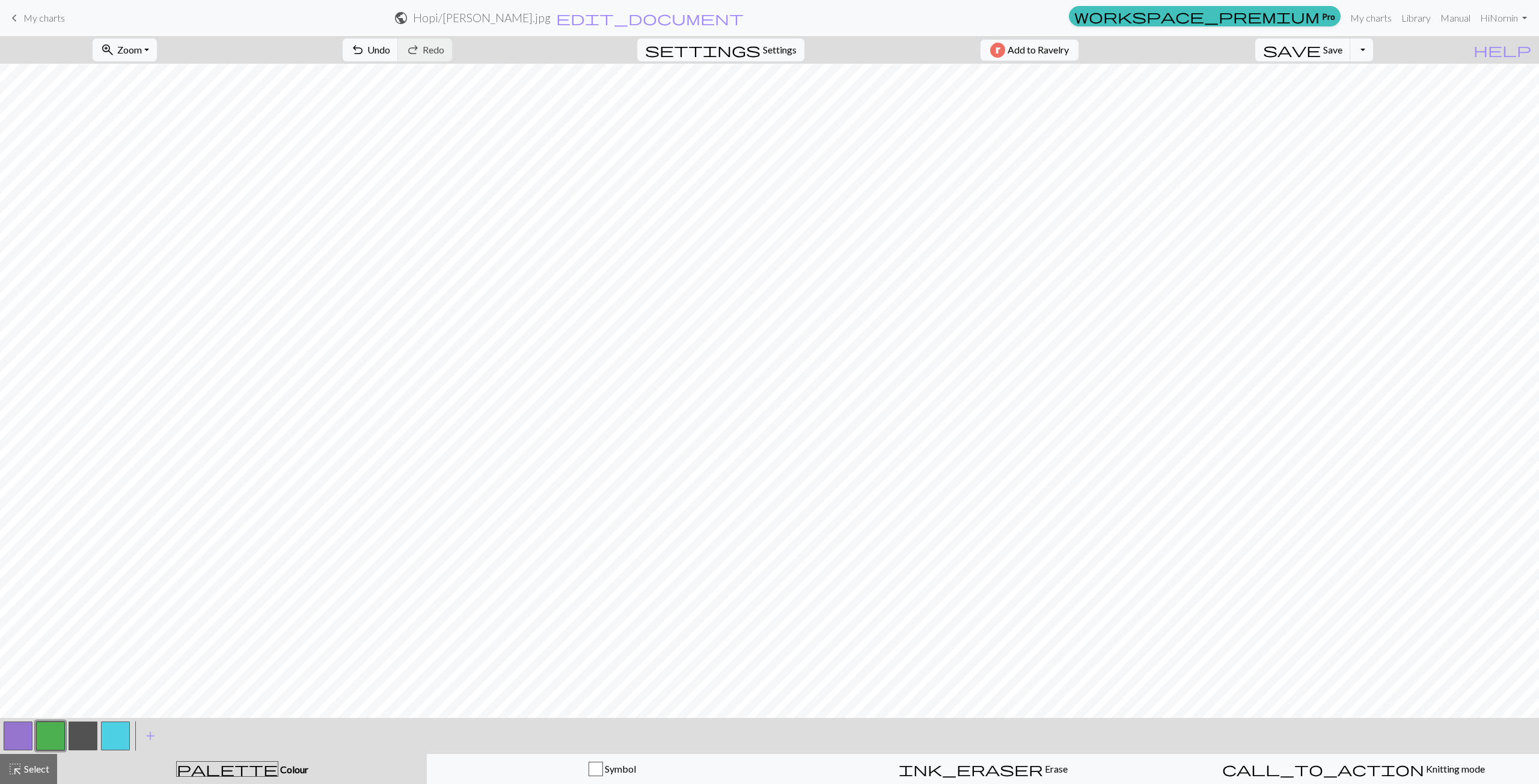
click at [88, 735] on button "button" at bounding box center [83, 736] width 29 height 29
click at [80, 738] on button "button" at bounding box center [83, 736] width 29 height 29
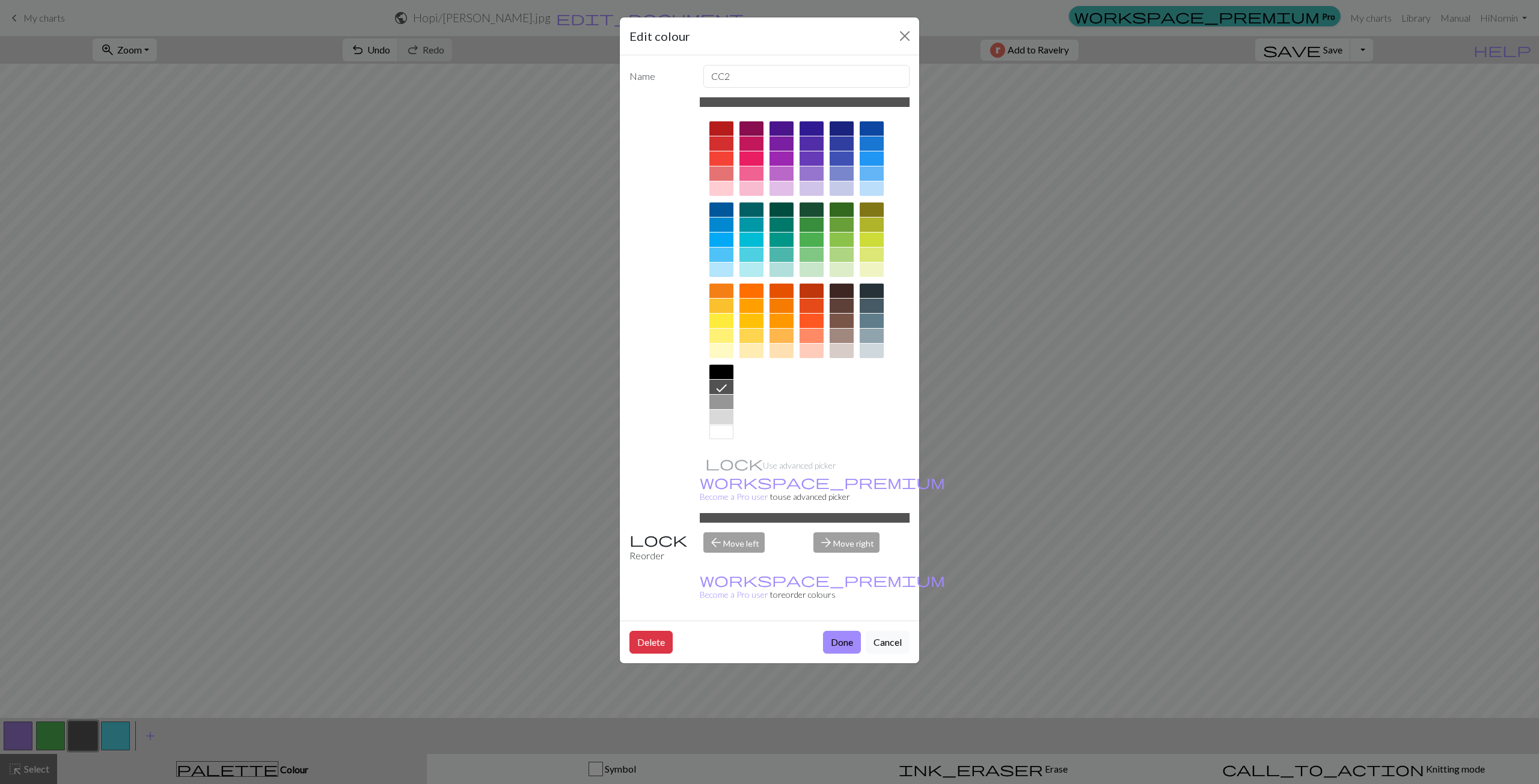
click at [852, 335] on div at bounding box center [841, 336] width 24 height 15
click at [847, 631] on button "Done" at bounding box center [842, 642] width 38 height 23
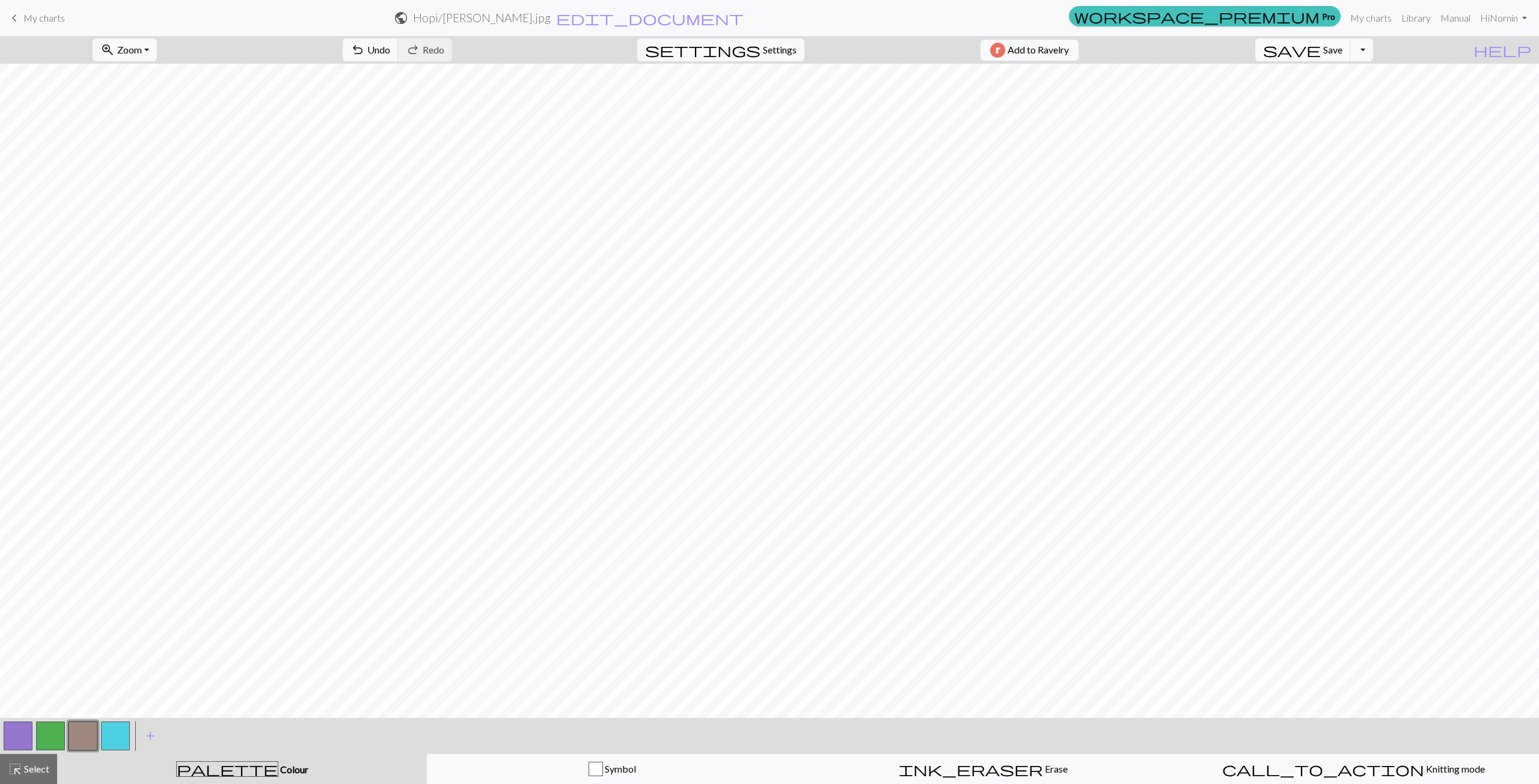
click at [49, 737] on button "button" at bounding box center [51, 736] width 29 height 29
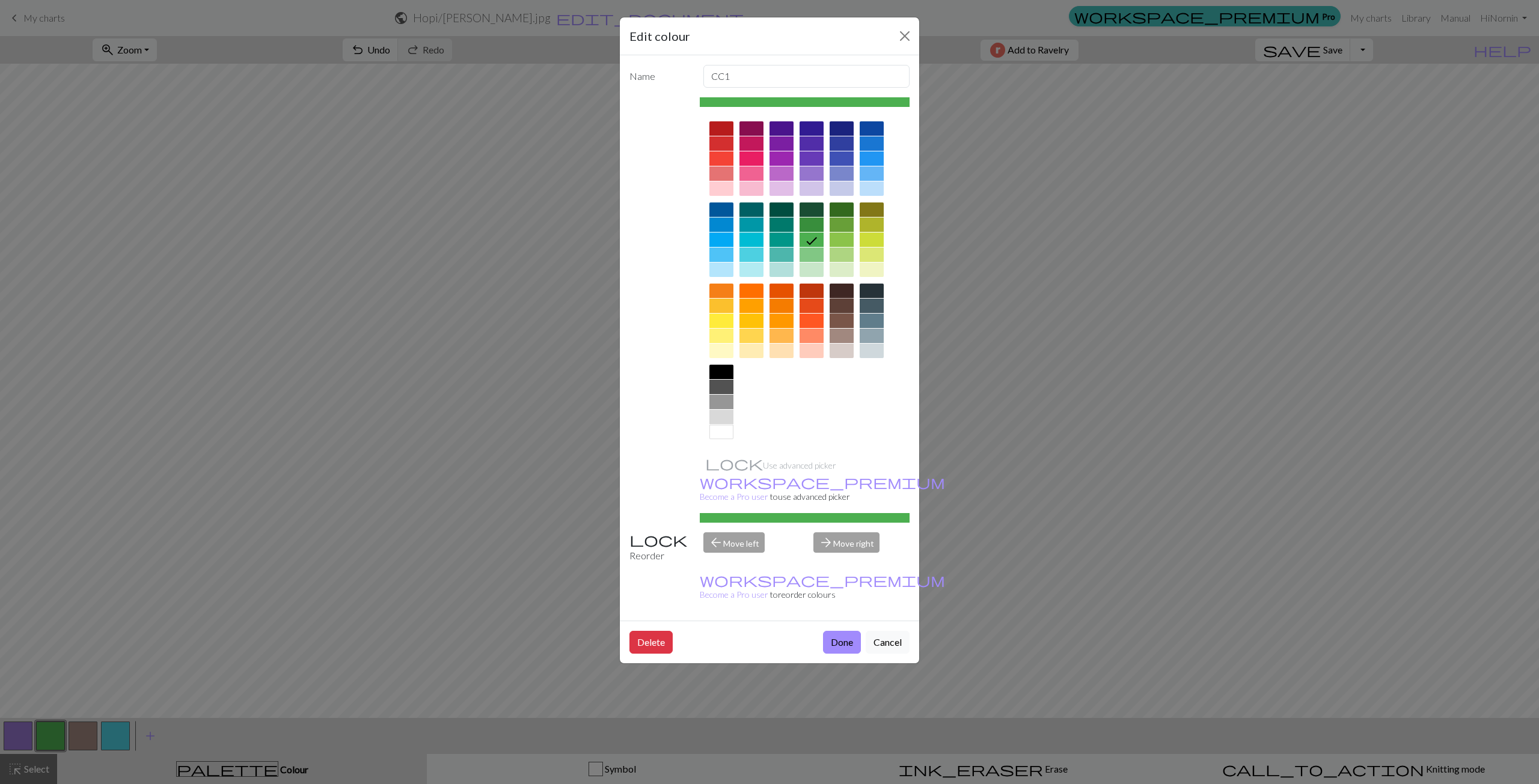
click at [845, 308] on div at bounding box center [841, 306] width 24 height 15
click at [843, 631] on button "Done" at bounding box center [842, 642] width 38 height 23
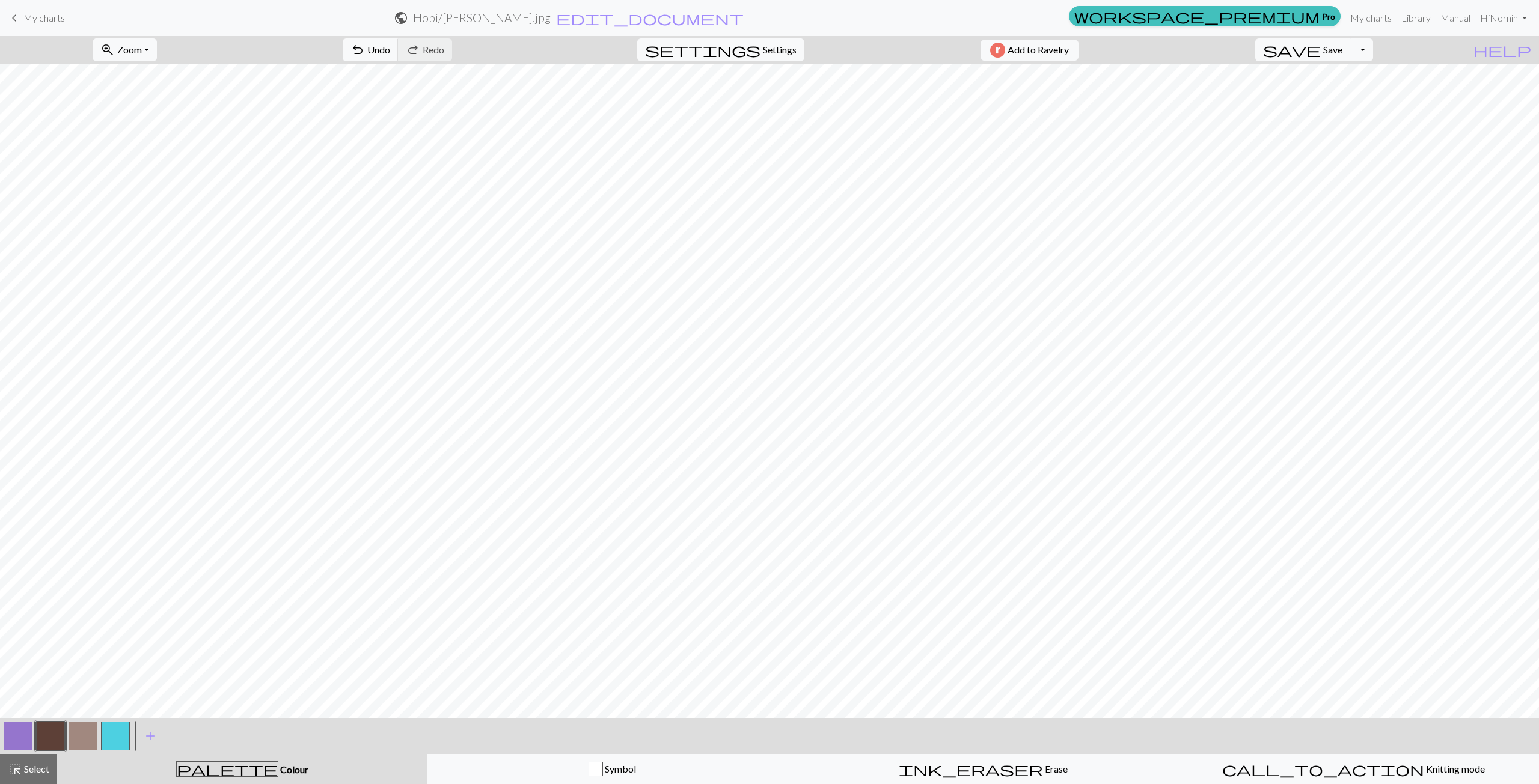
click at [20, 734] on button "button" at bounding box center [18, 736] width 29 height 29
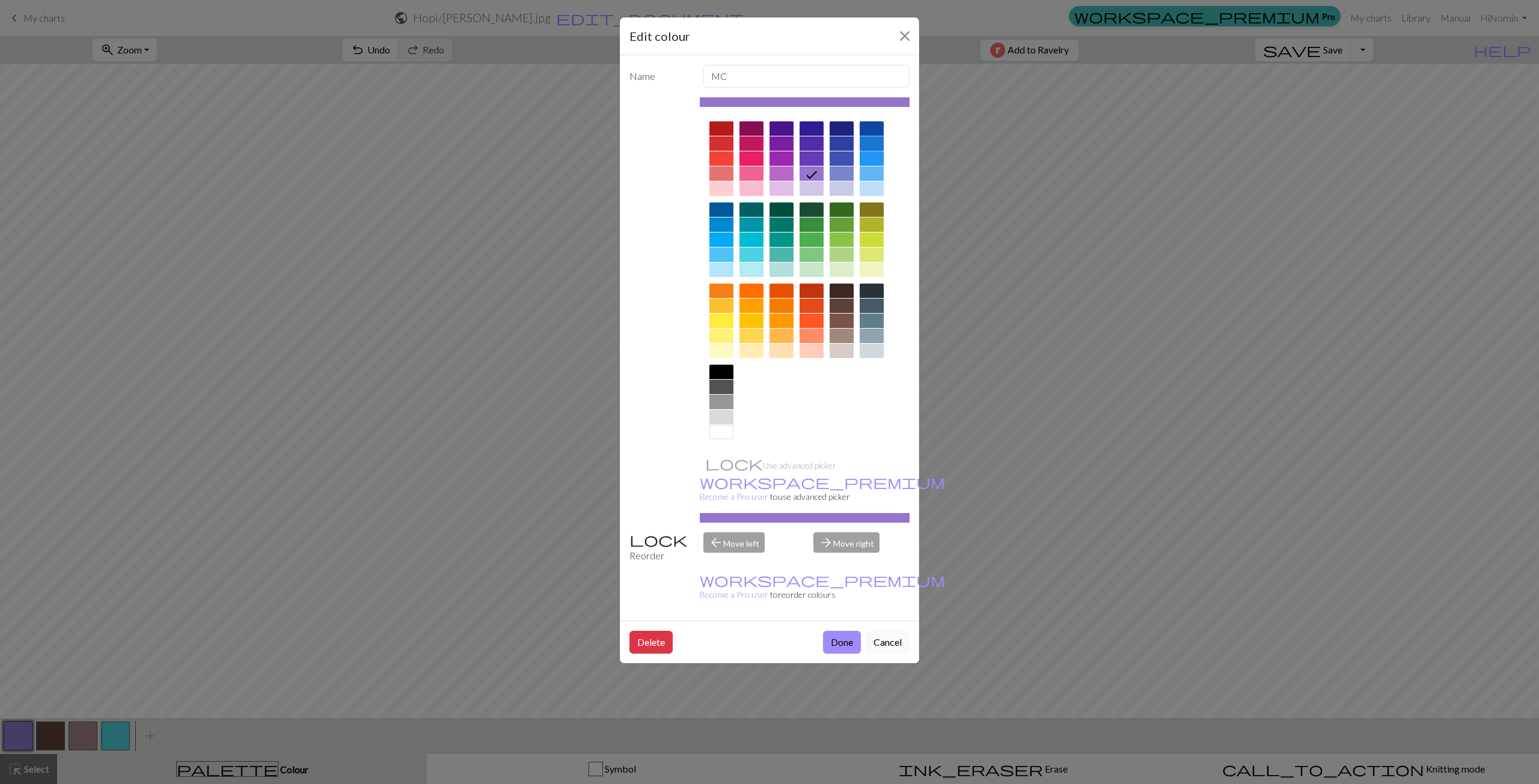
click at [879, 146] on div at bounding box center [872, 143] width 24 height 15
click at [837, 631] on button "Done" at bounding box center [842, 642] width 38 height 23
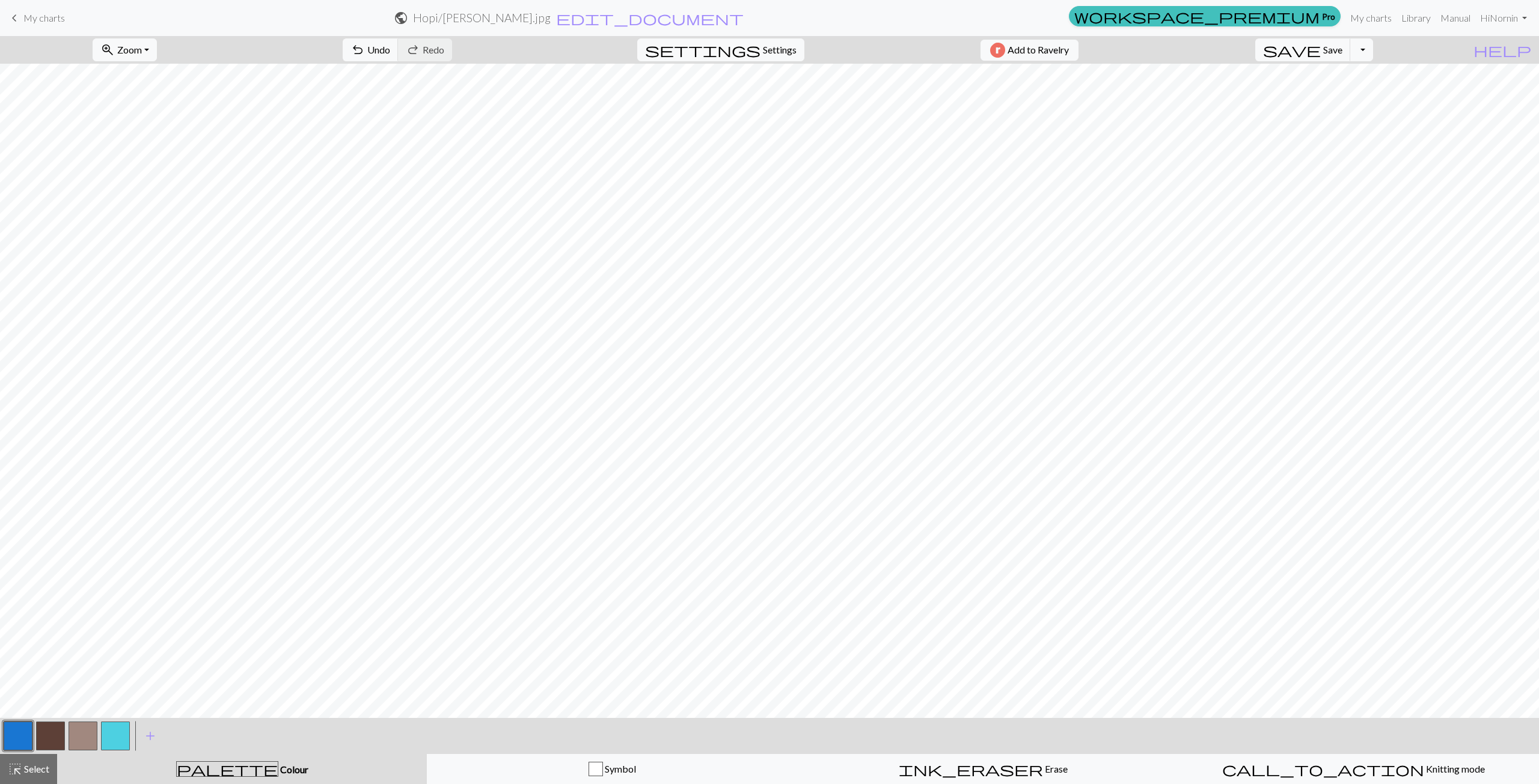
click at [120, 732] on button "button" at bounding box center [115, 736] width 29 height 29
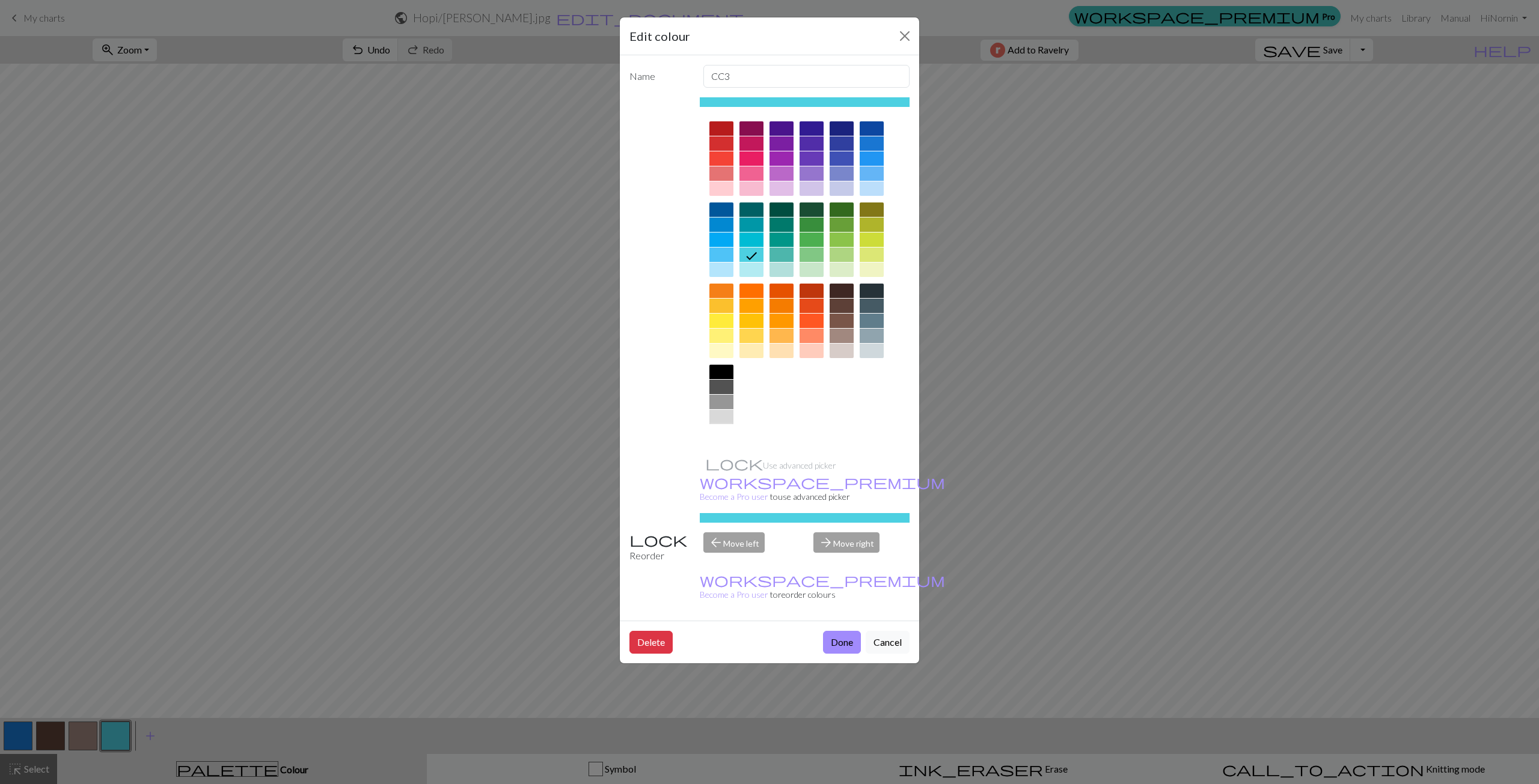
click at [728, 433] on div at bounding box center [722, 432] width 24 height 15
click at [860, 631] on button "Done" at bounding box center [842, 642] width 38 height 23
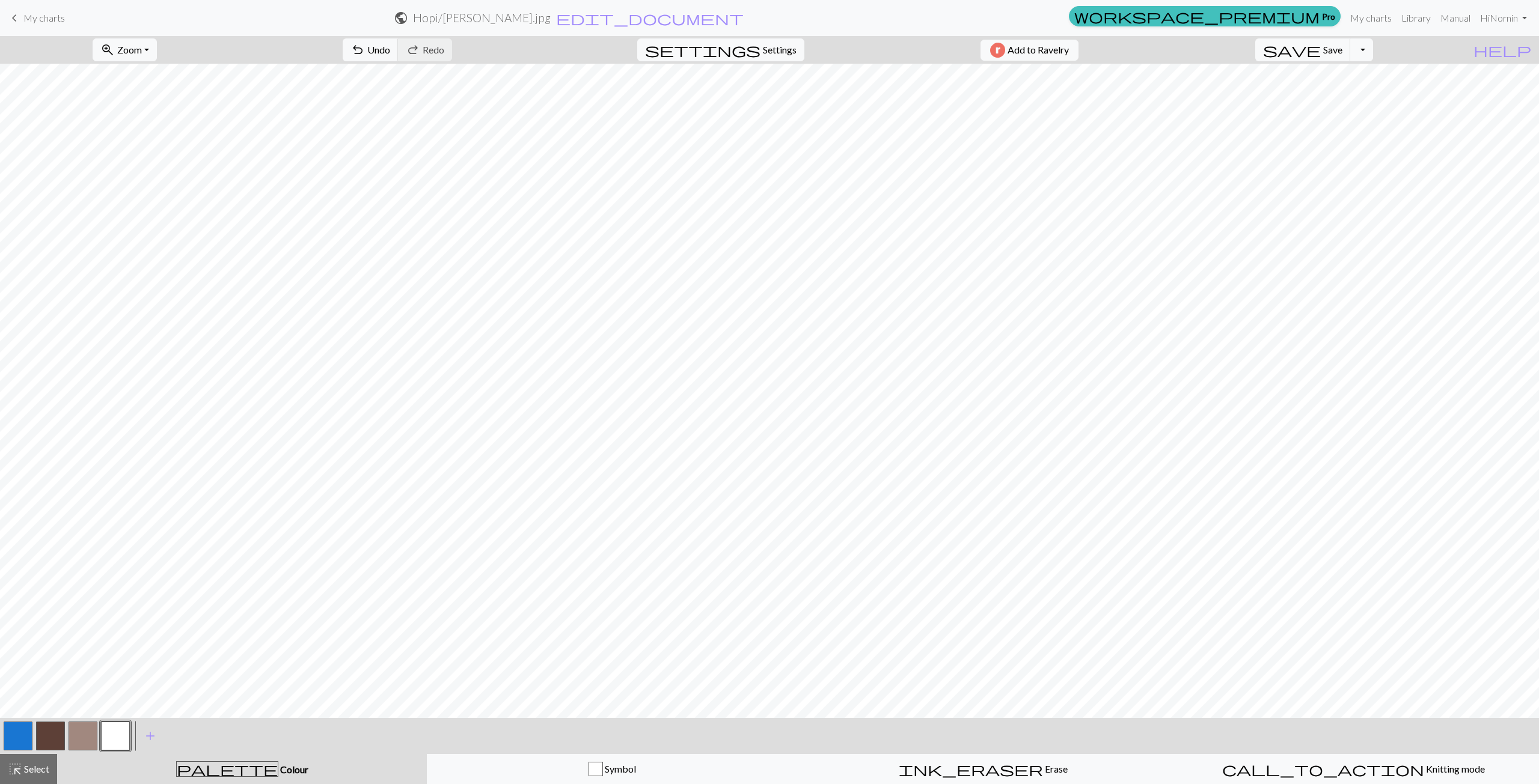
click at [11, 738] on button "button" at bounding box center [18, 736] width 29 height 29
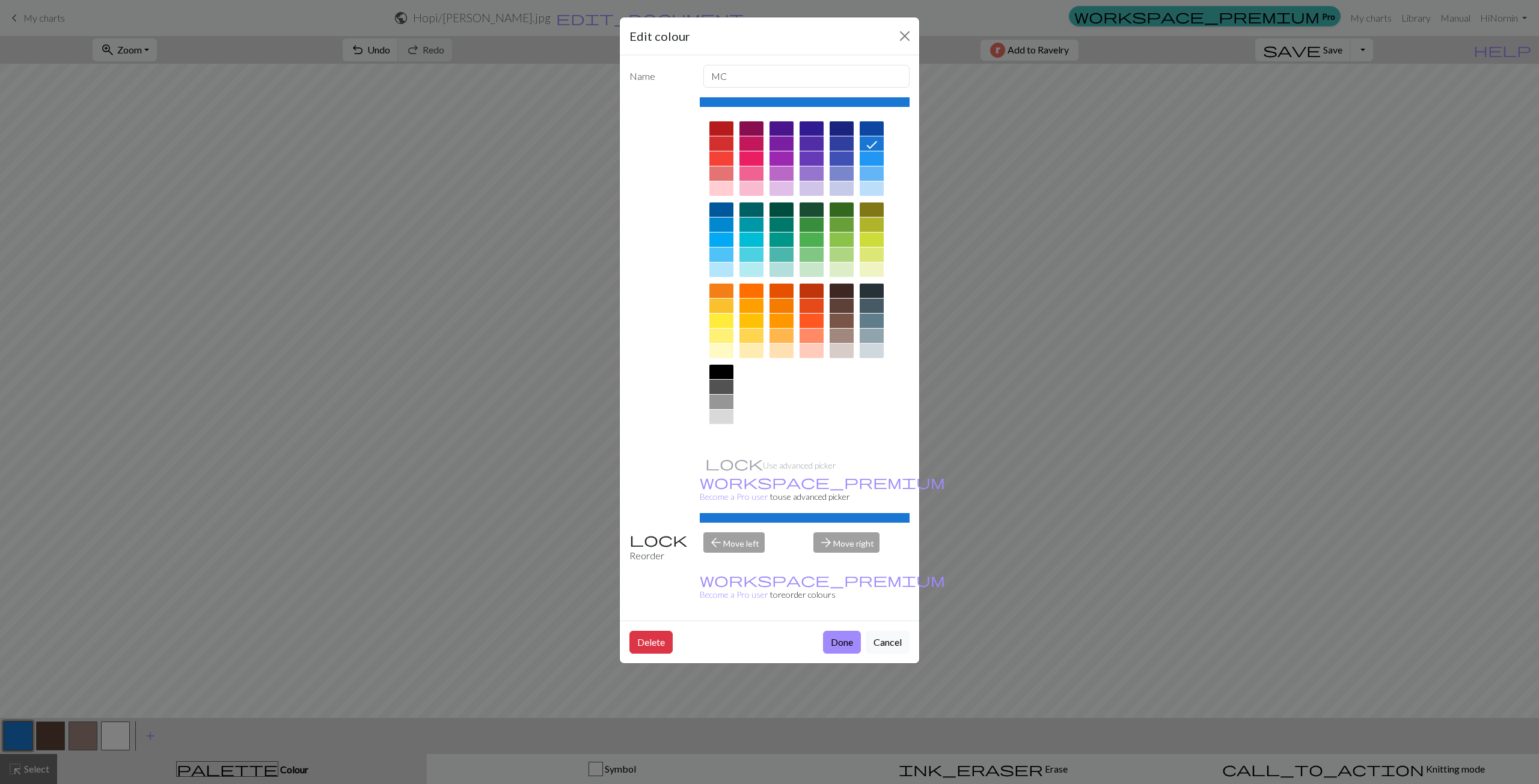
click at [725, 433] on div at bounding box center [722, 432] width 24 height 15
click at [847, 631] on button "Done" at bounding box center [842, 642] width 38 height 23
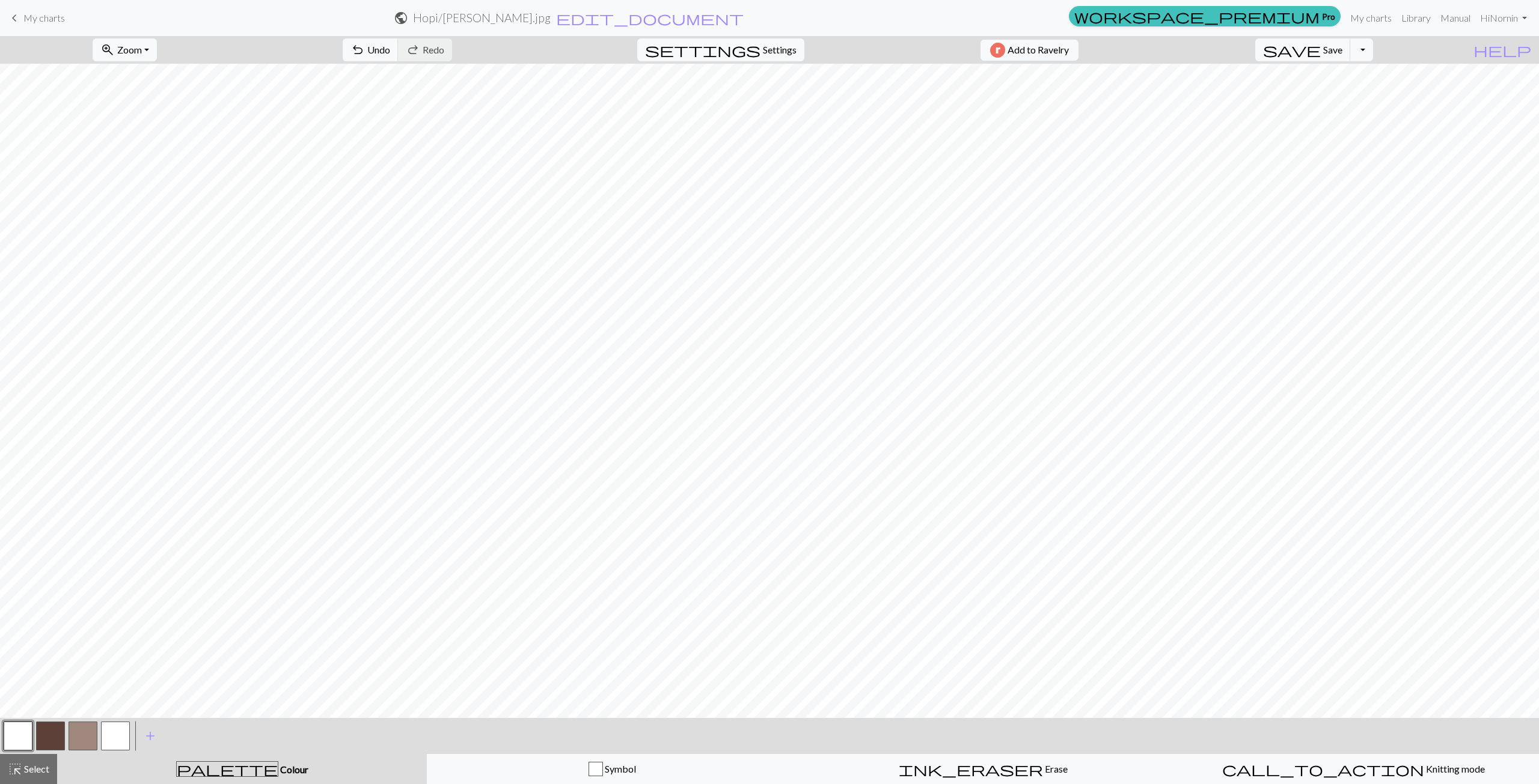
click at [120, 735] on button "button" at bounding box center [115, 736] width 29 height 29
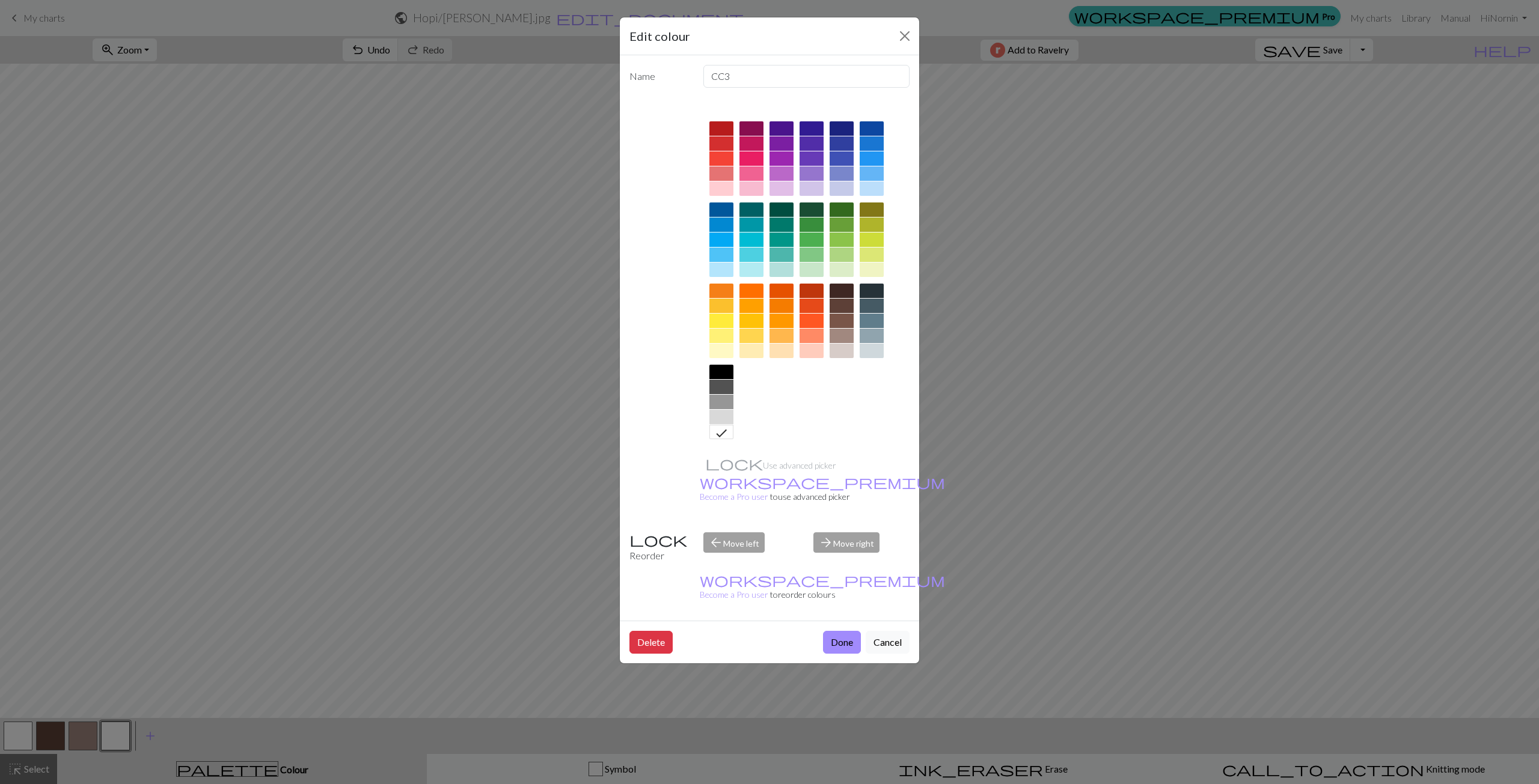
click at [878, 142] on div at bounding box center [872, 143] width 24 height 15
click at [844, 631] on button "Done" at bounding box center [842, 642] width 38 height 23
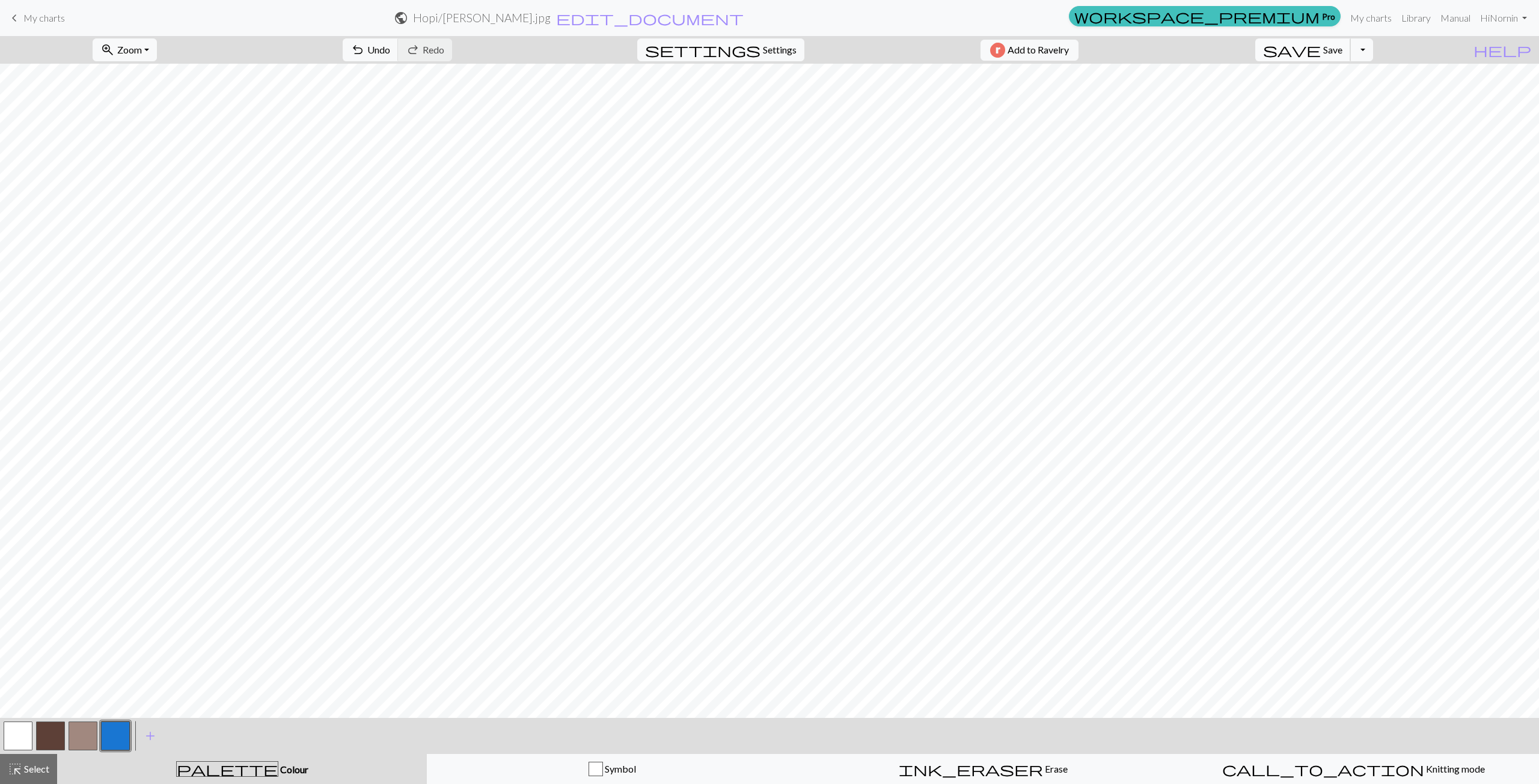
click at [1343, 51] on span "Save" at bounding box center [1332, 49] width 19 height 11
click at [1373, 51] on button "Toggle Dropdown" at bounding box center [1362, 50] width 23 height 23
click at [1372, 95] on button "save_alt Download" at bounding box center [1273, 96] width 198 height 19
click at [763, 40] on button "Download" at bounding box center [740, 39] width 58 height 23
click at [13, 20] on span "keyboard_arrow_left" at bounding box center [14, 18] width 15 height 17
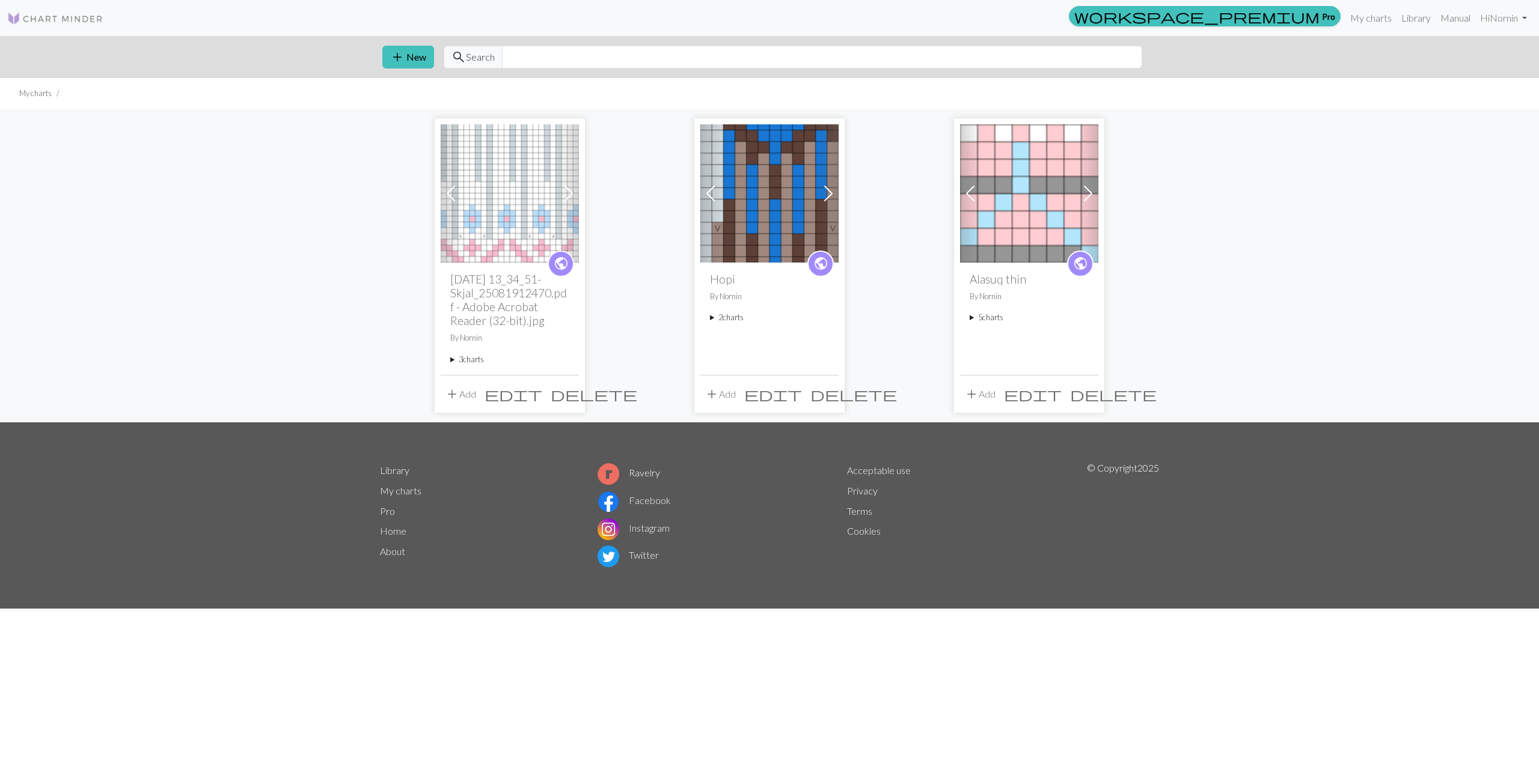
click at [722, 317] on summary "2 charts" at bounding box center [770, 317] width 119 height 11
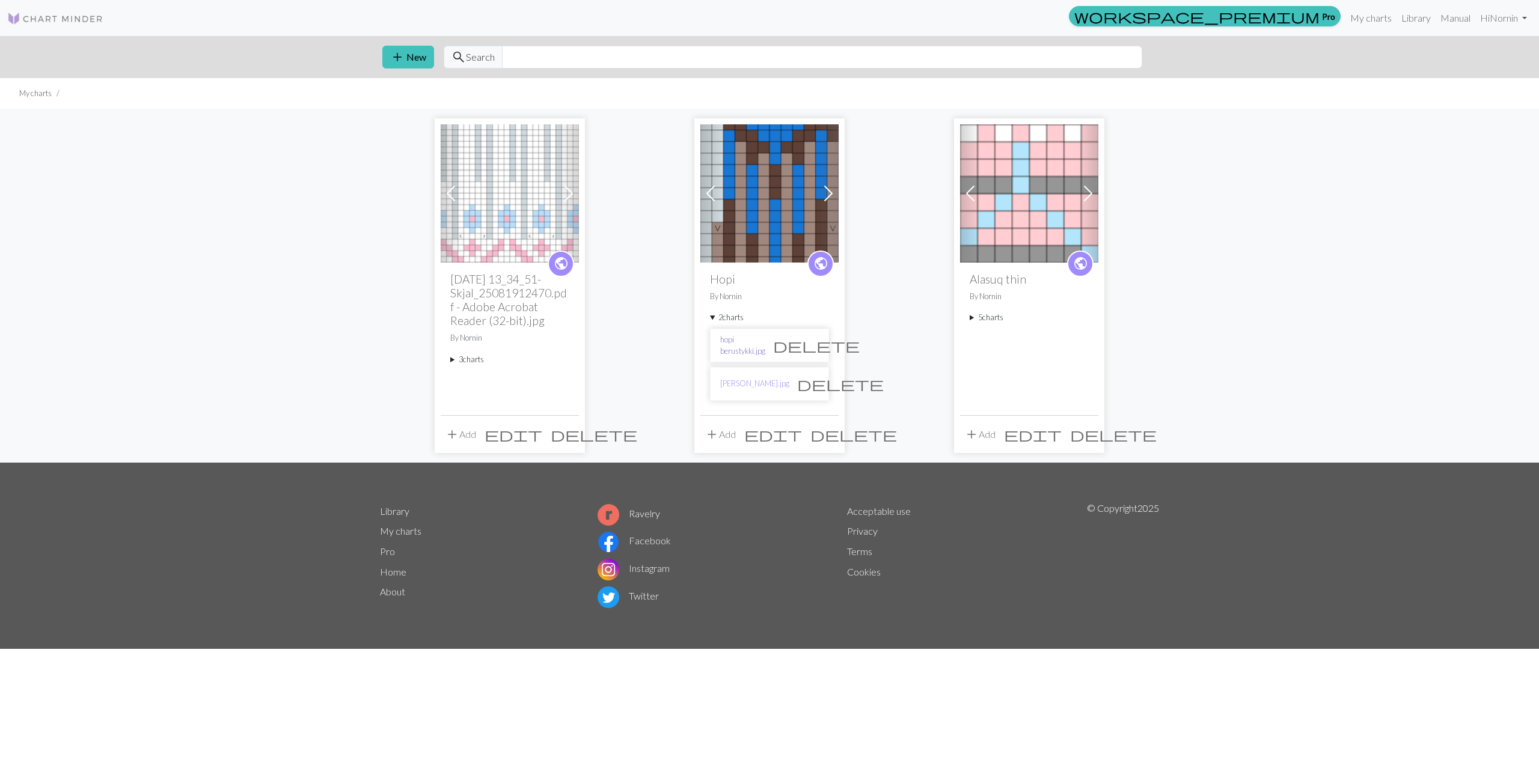
click at [742, 345] on link "hopi berustykki.jpg" at bounding box center [743, 346] width 45 height 23
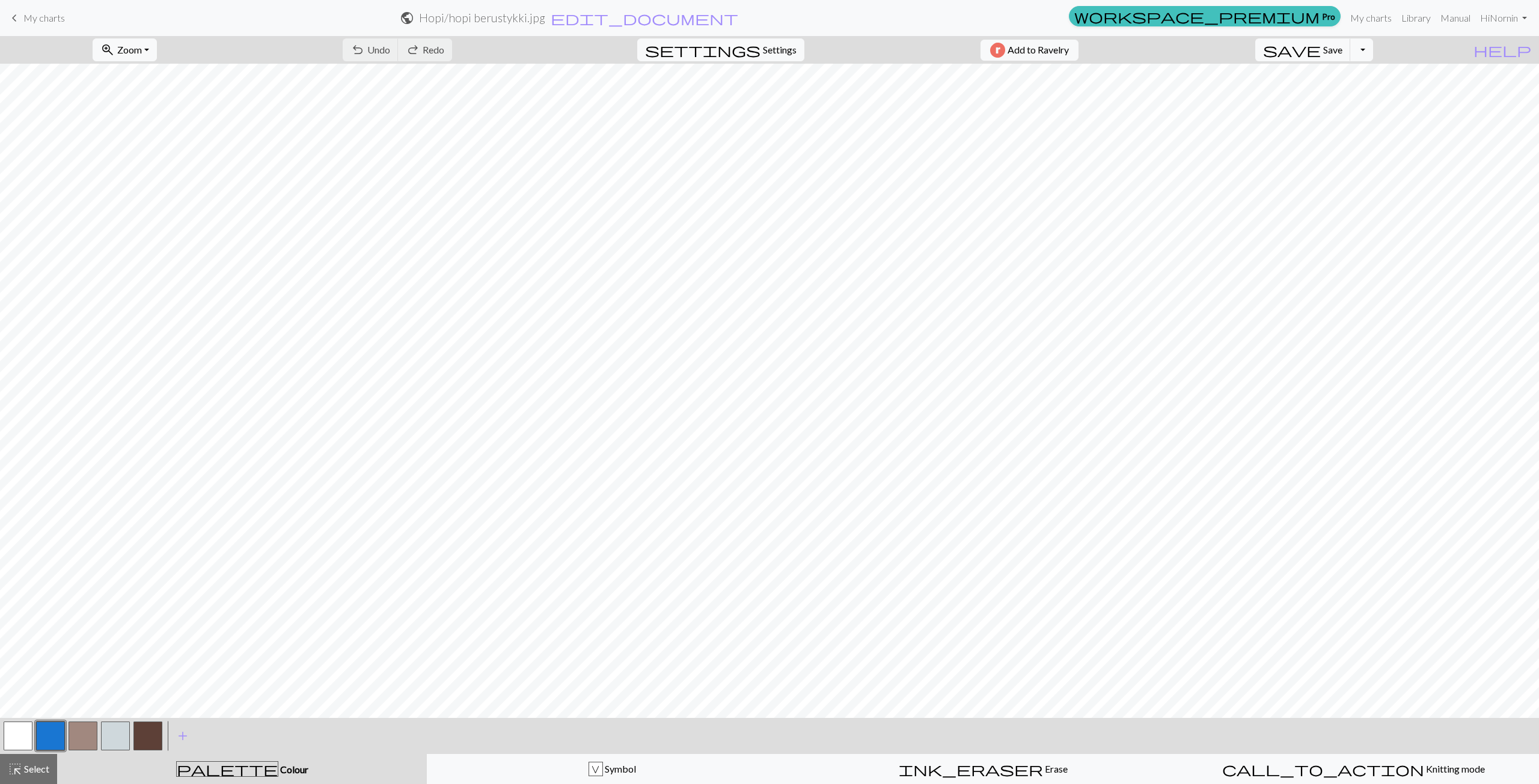
click at [25, 20] on span "My charts" at bounding box center [44, 18] width 41 height 11
